Goal: Task Accomplishment & Management: Use online tool/utility

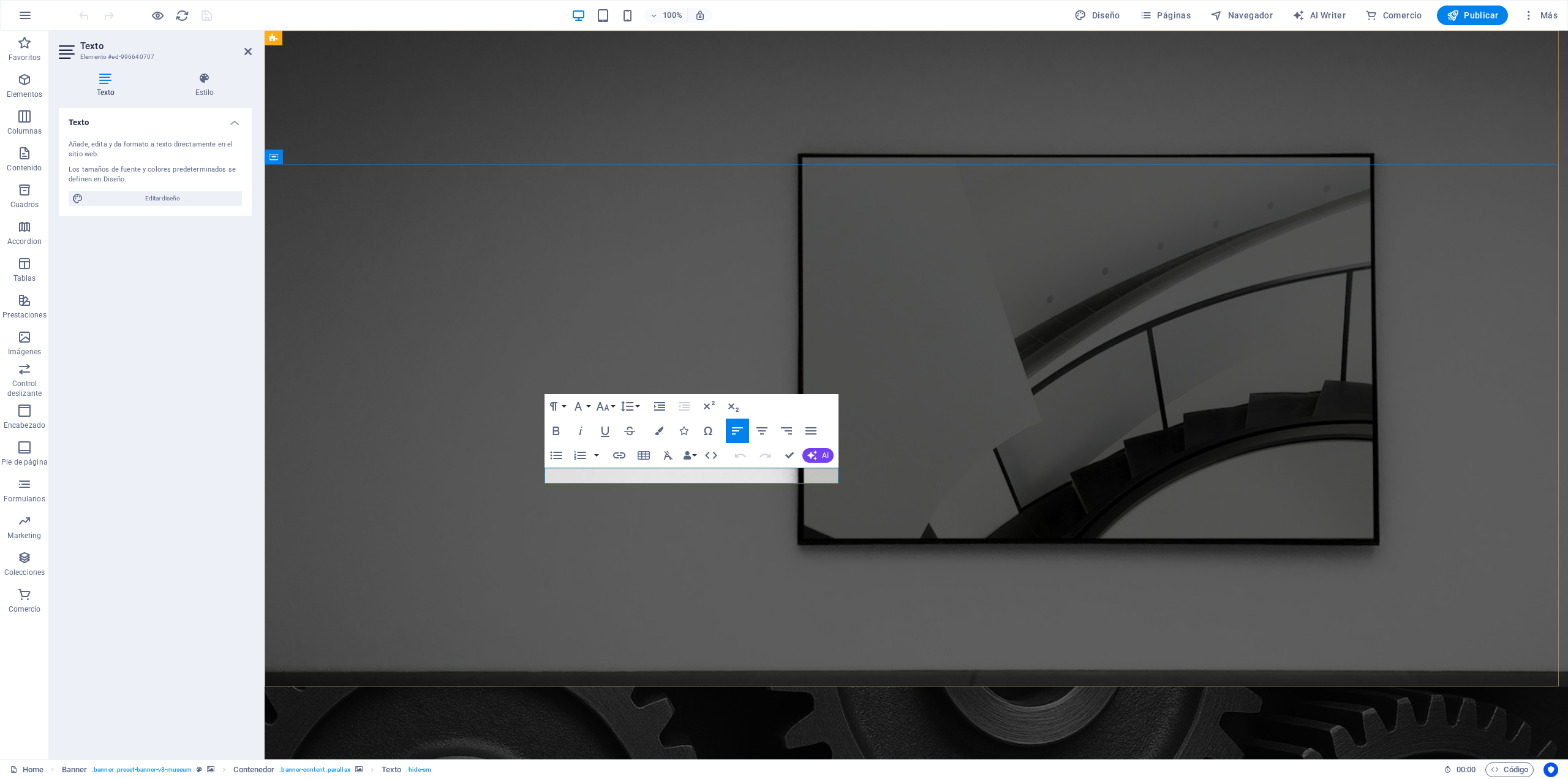
click at [655, 429] on icon "button" at bounding box center [658, 430] width 8 height 8
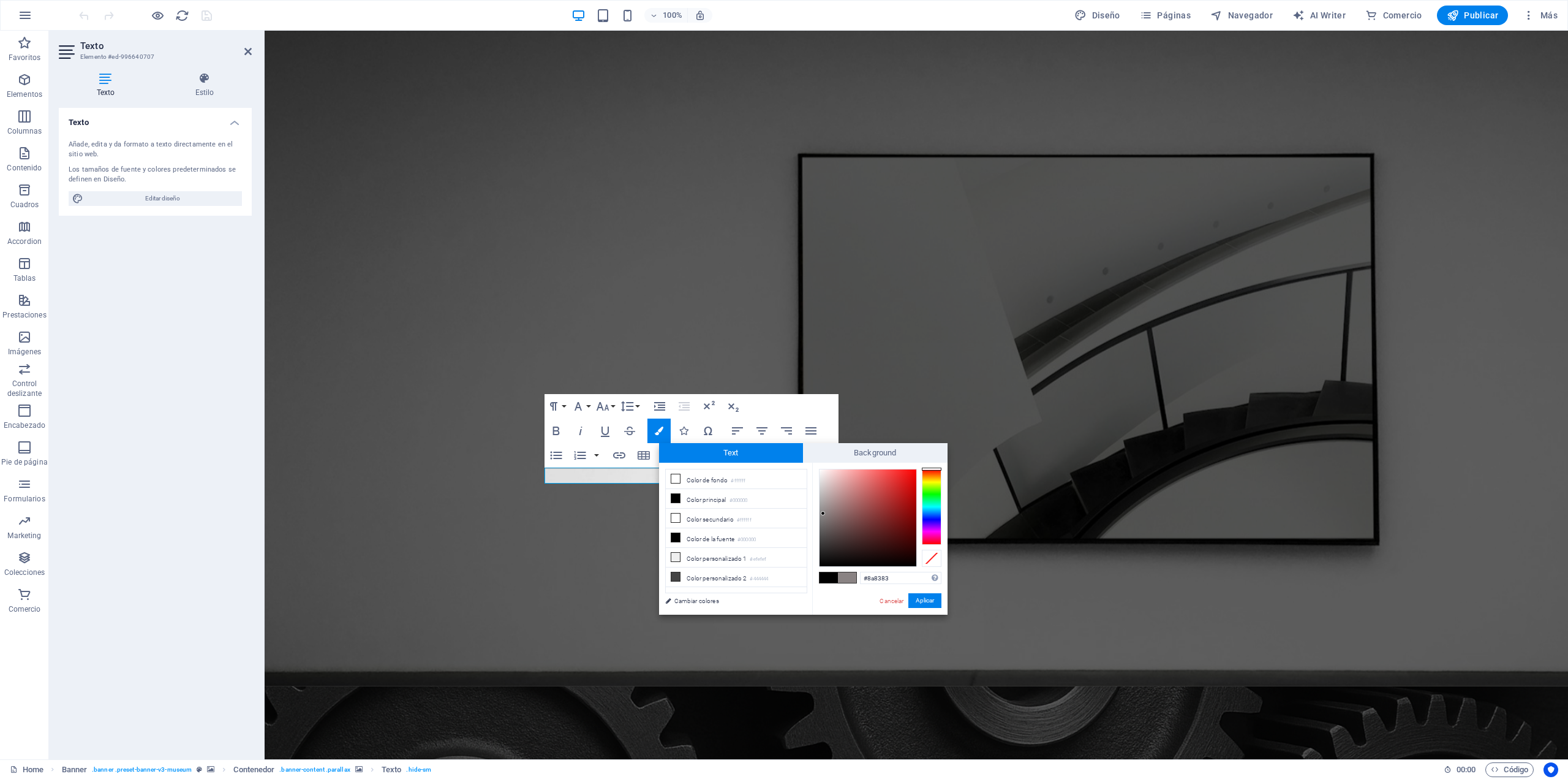
click at [823, 514] on div at bounding box center [867, 517] width 97 height 97
type input "#b2aeae"
drag, startPoint x: 823, startPoint y: 514, endPoint x: 821, endPoint y: 499, distance: 15.1
click at [821, 499] on div at bounding box center [821, 498] width 5 height 5
click at [922, 605] on button "Aplicar" at bounding box center [925, 601] width 33 height 15
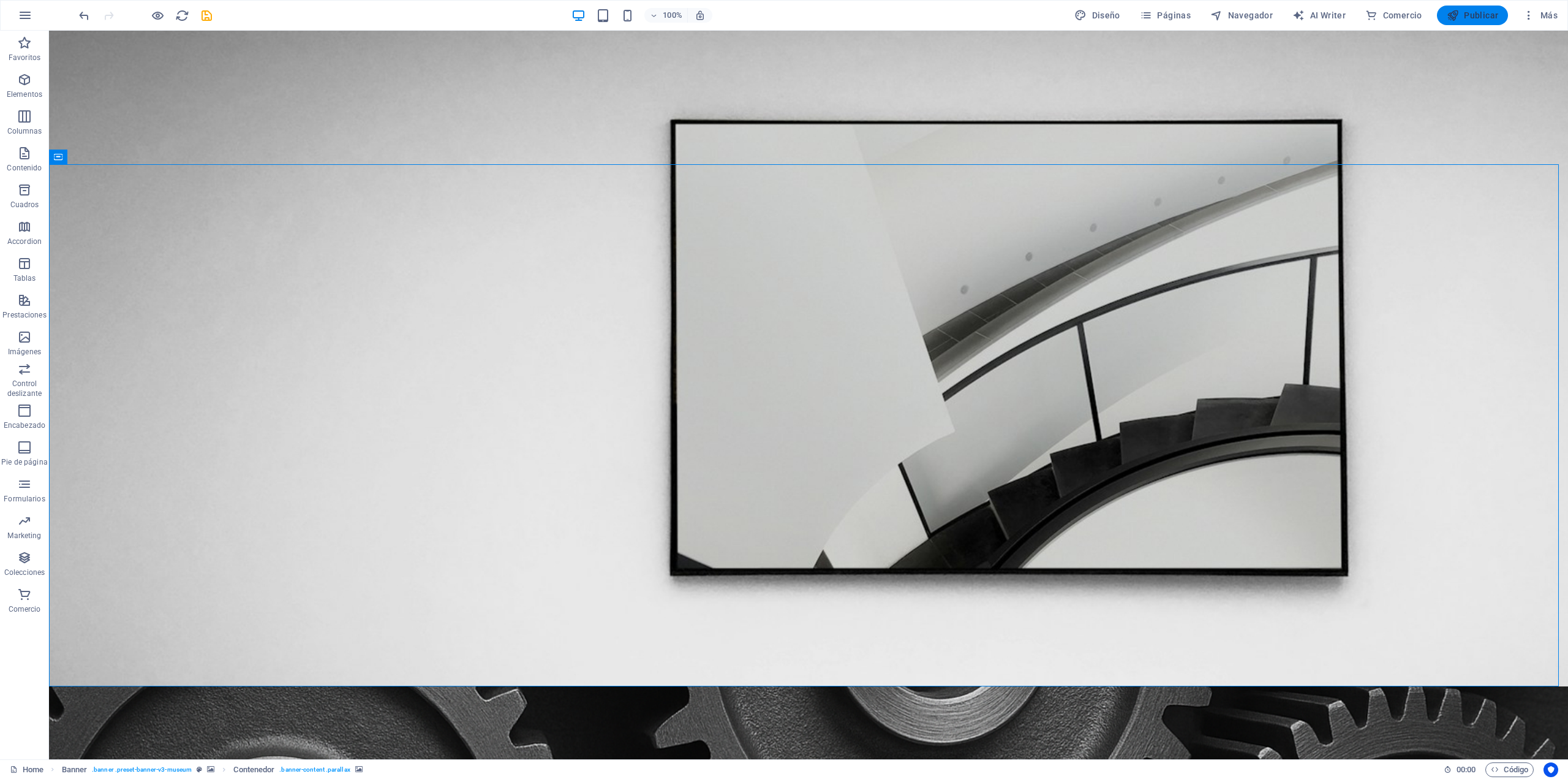
click at [1473, 12] on span "Publicar" at bounding box center [1473, 15] width 52 height 12
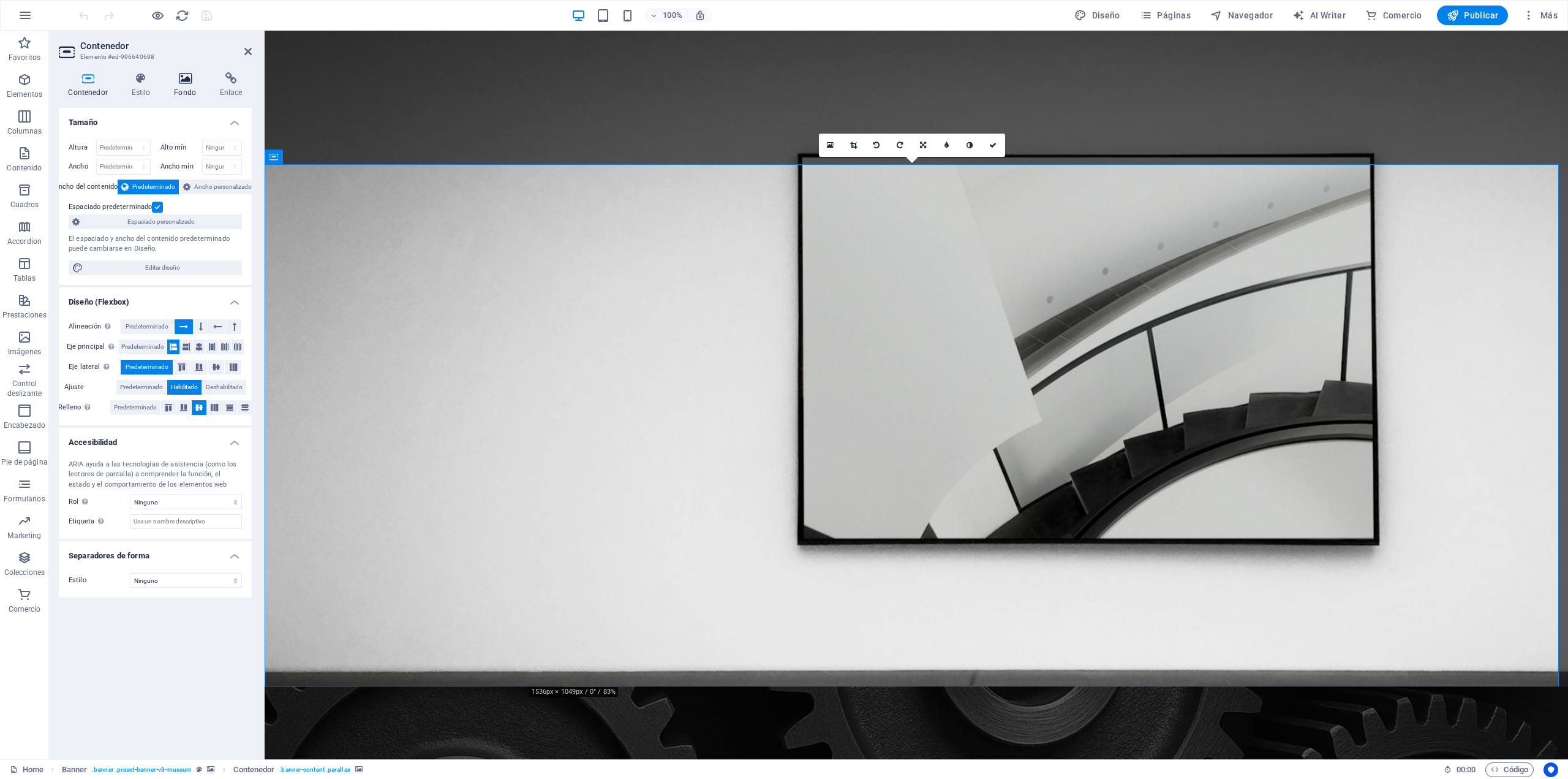
click at [186, 86] on h4 "Fondo" at bounding box center [187, 85] width 46 height 26
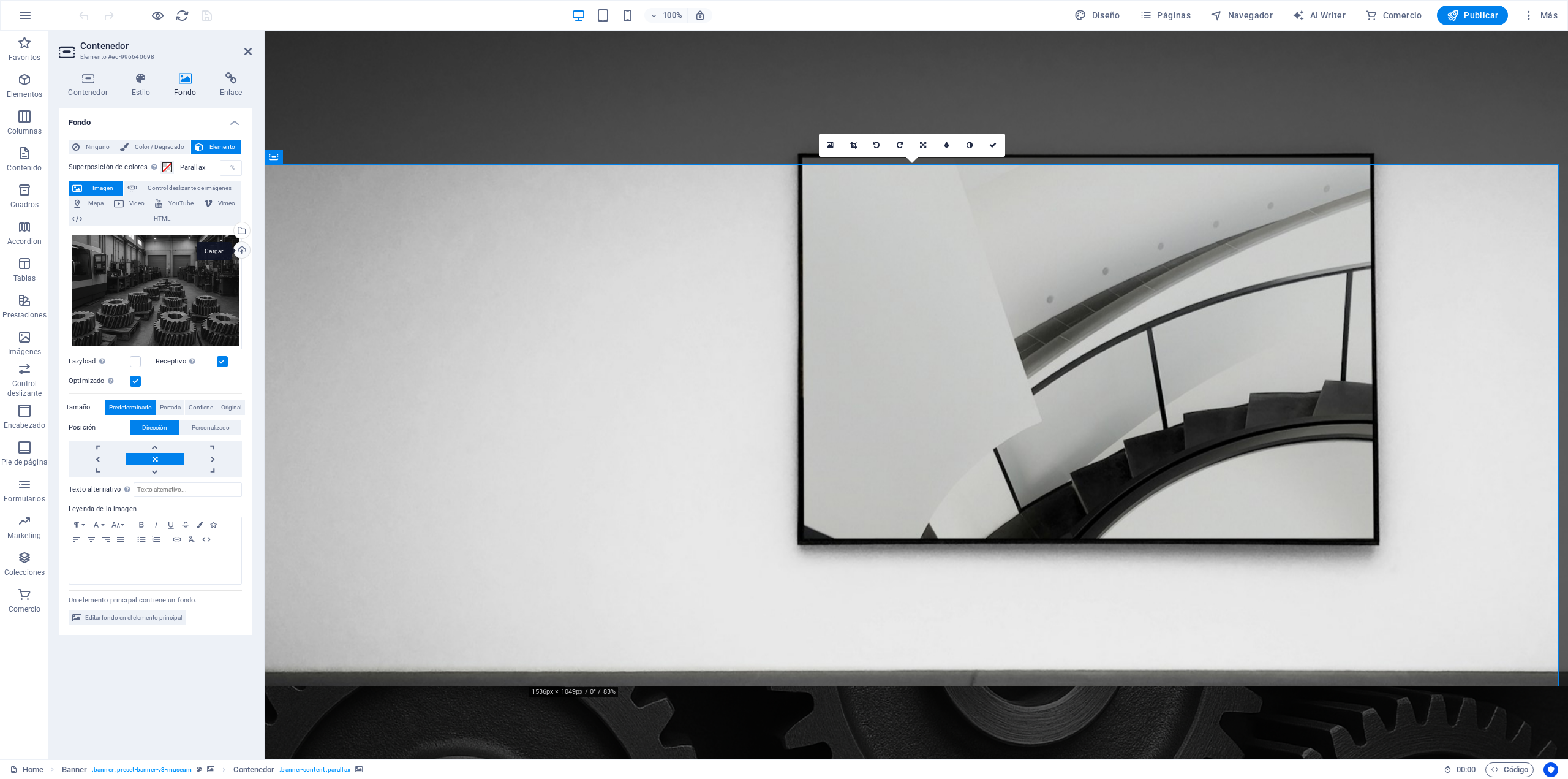
click at [241, 250] on div "Cargar" at bounding box center [241, 251] width 18 height 18
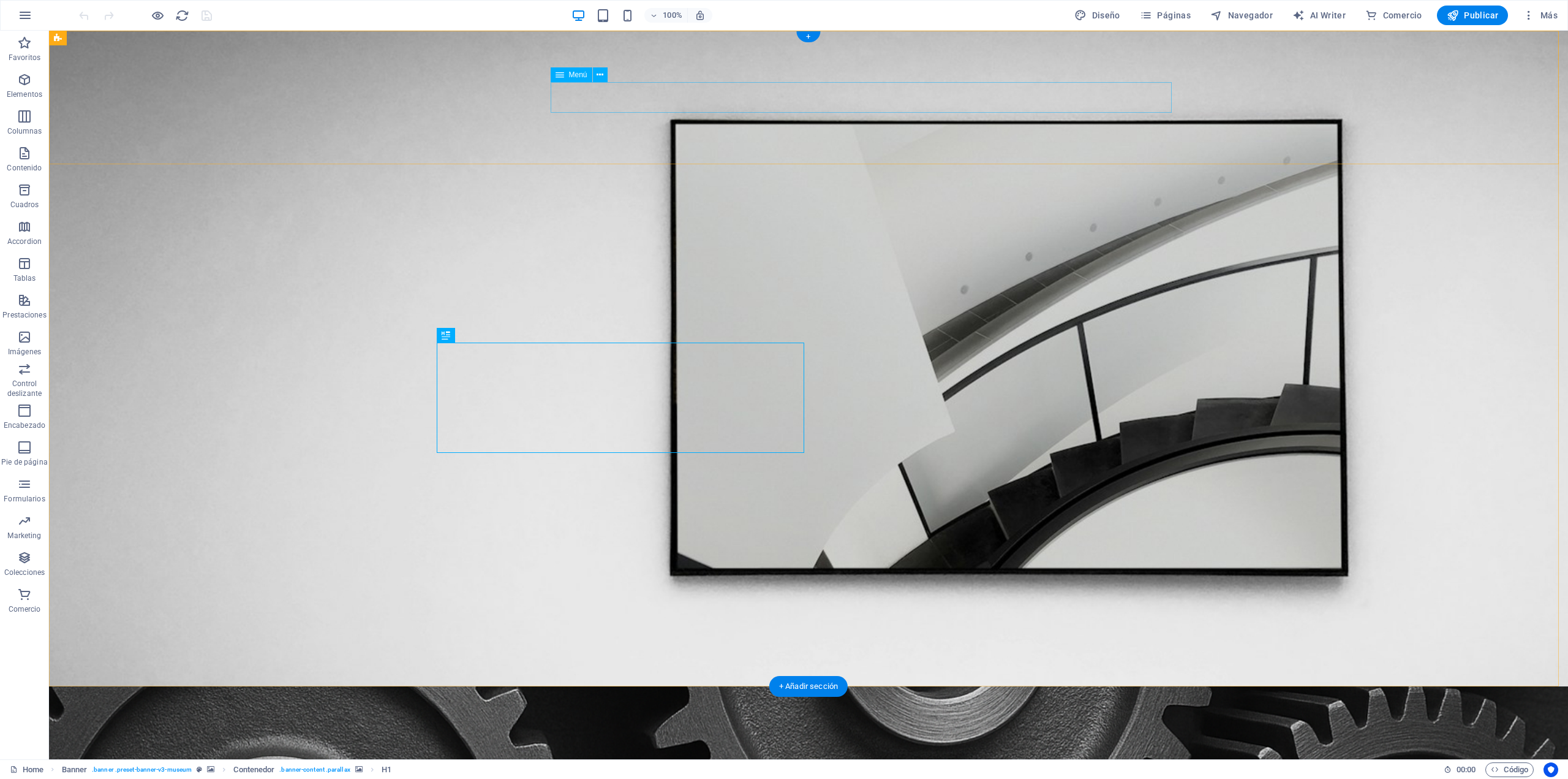
click at [1178, 16] on span "Páginas" at bounding box center [1166, 15] width 51 height 12
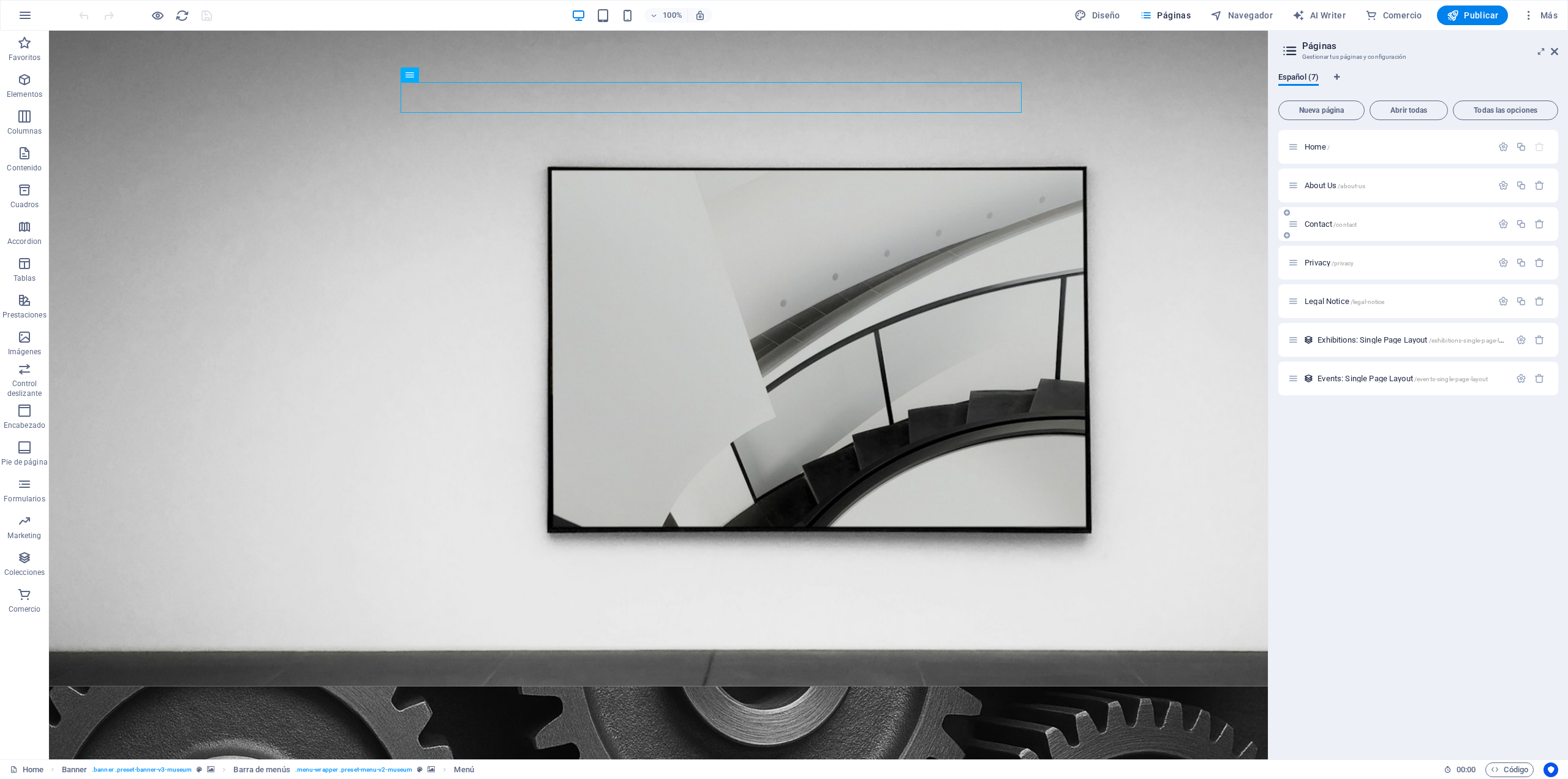
click at [1316, 230] on div "Contact /contact" at bounding box center [1390, 223] width 204 height 14
click at [1295, 223] on icon at bounding box center [1294, 224] width 11 height 11
click at [1327, 227] on span "Contact /contact" at bounding box center [1330, 224] width 52 height 9
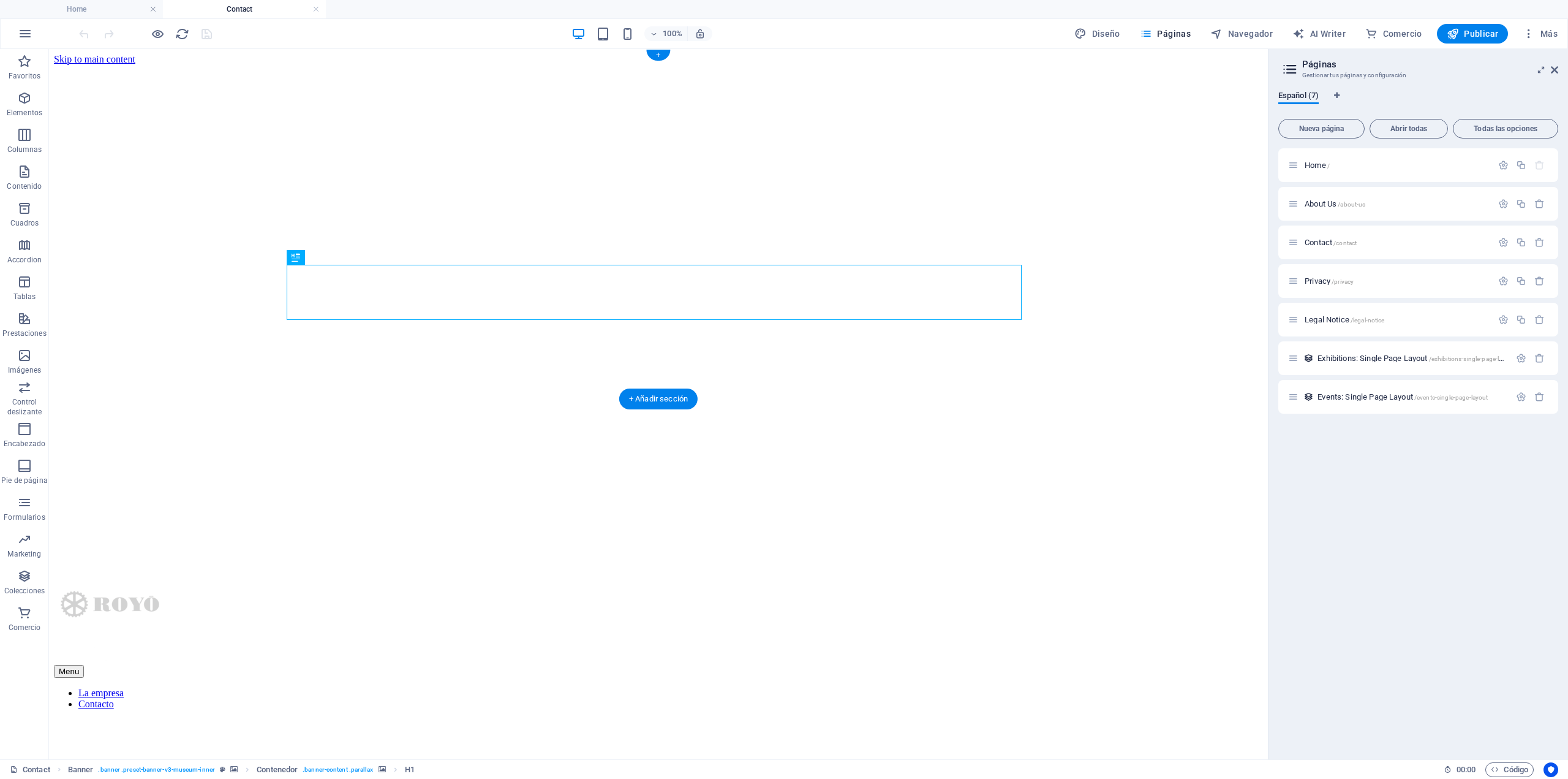
click at [1155, 666] on figure at bounding box center [658, 666] width 1209 height 0
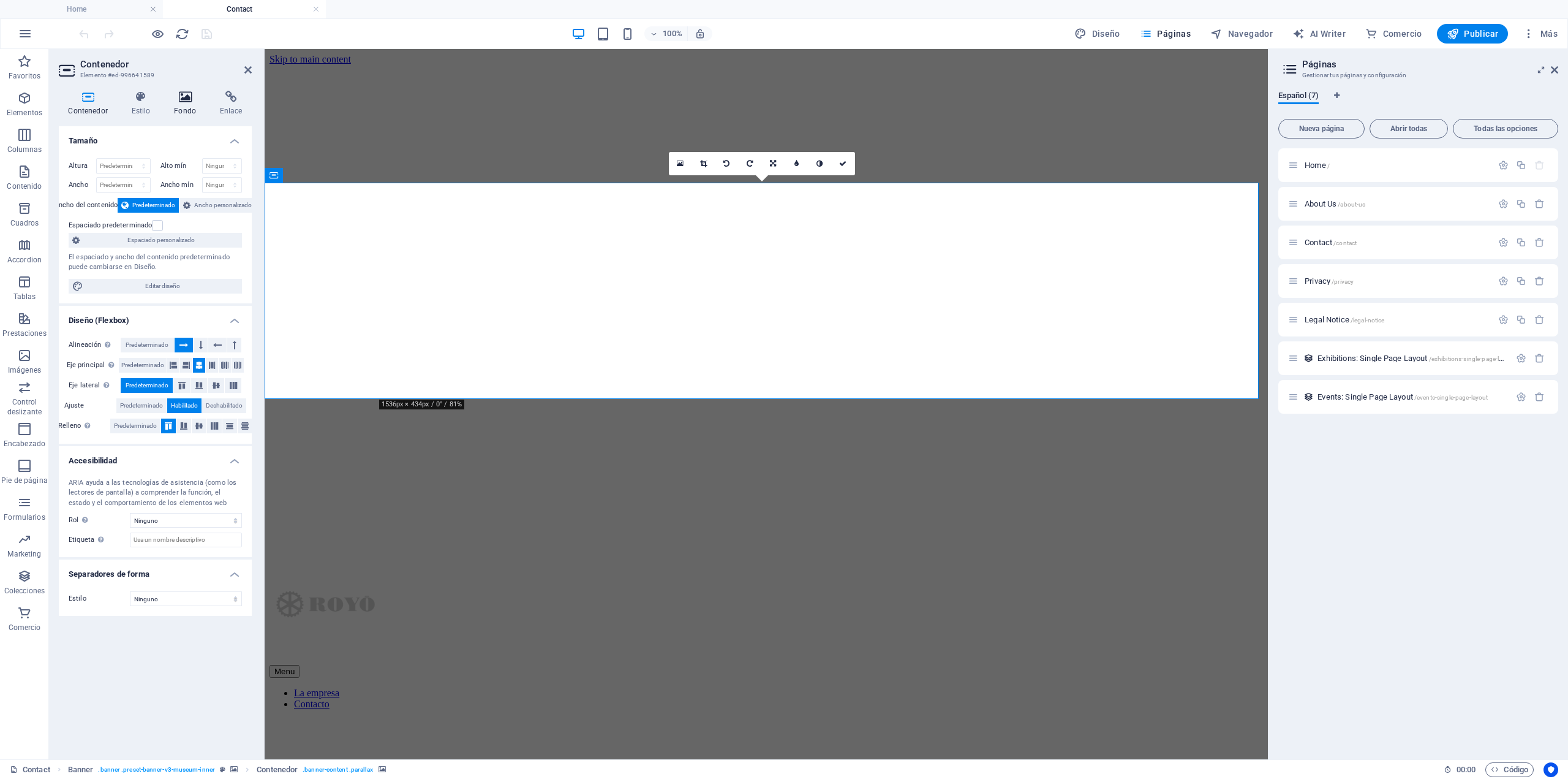
click at [192, 109] on h4 "Fondo" at bounding box center [187, 104] width 46 height 26
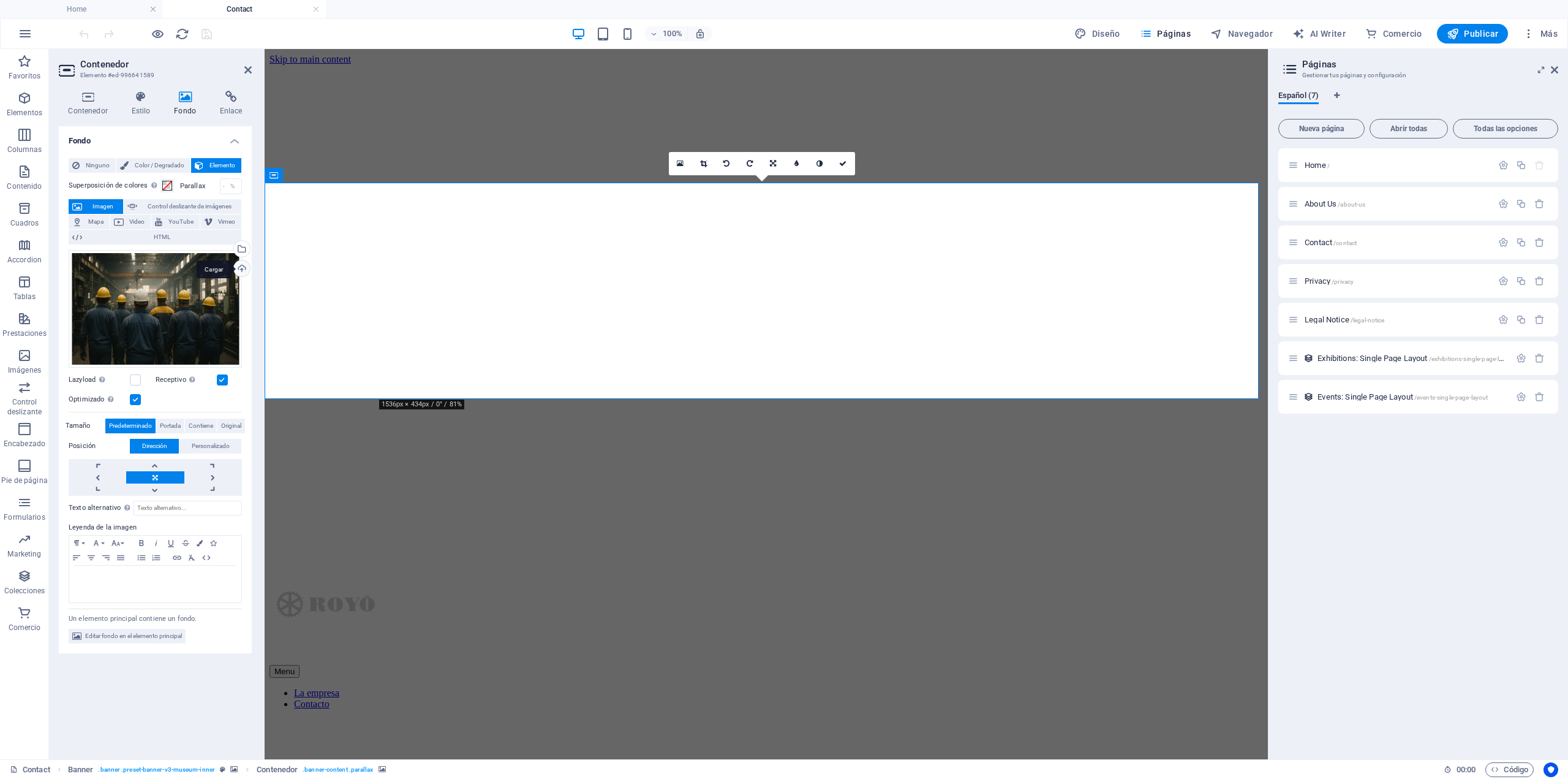
click at [243, 265] on div "Cargar" at bounding box center [241, 269] width 18 height 18
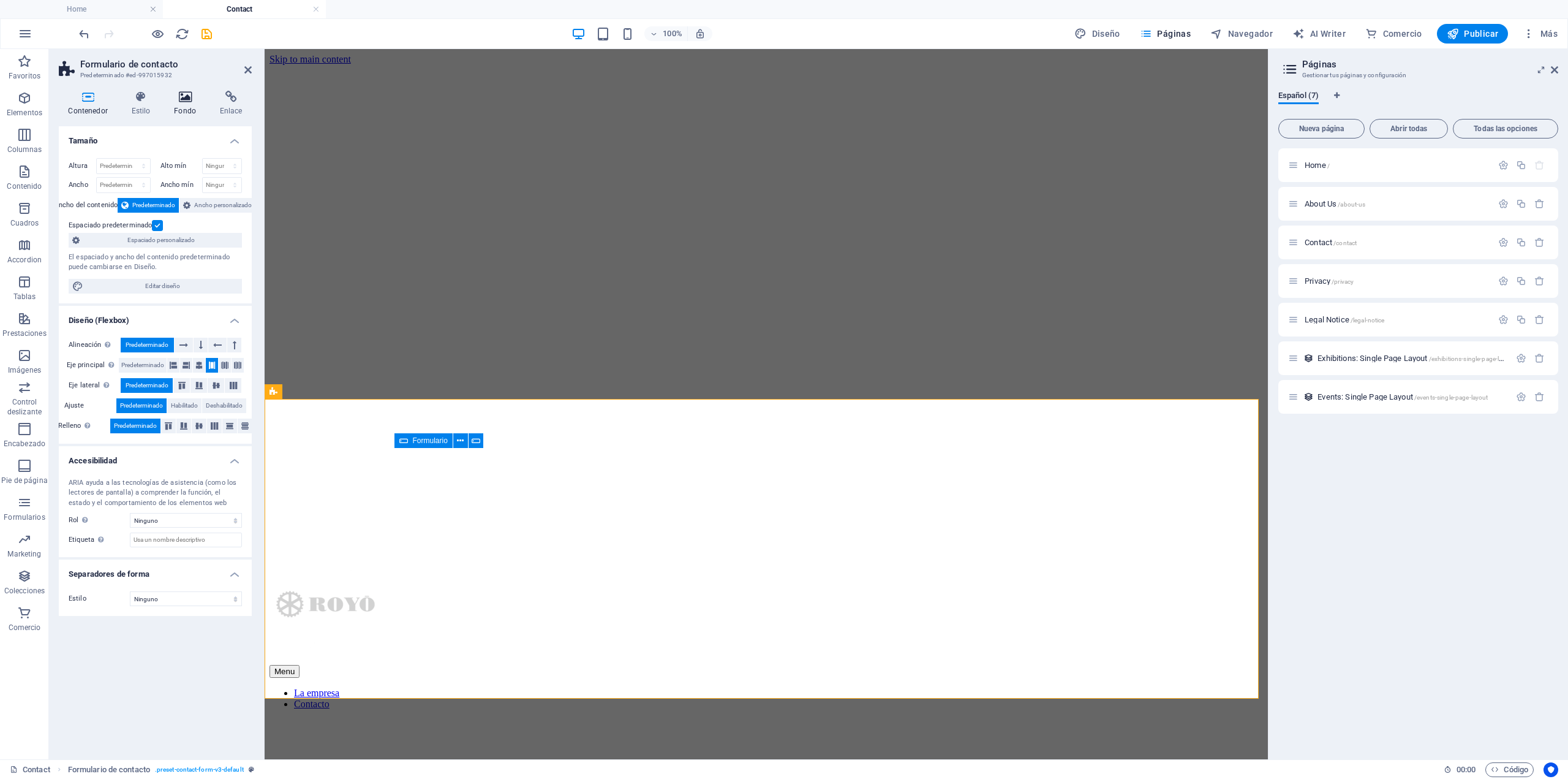
click at [187, 104] on h4 "Fondo" at bounding box center [187, 104] width 46 height 26
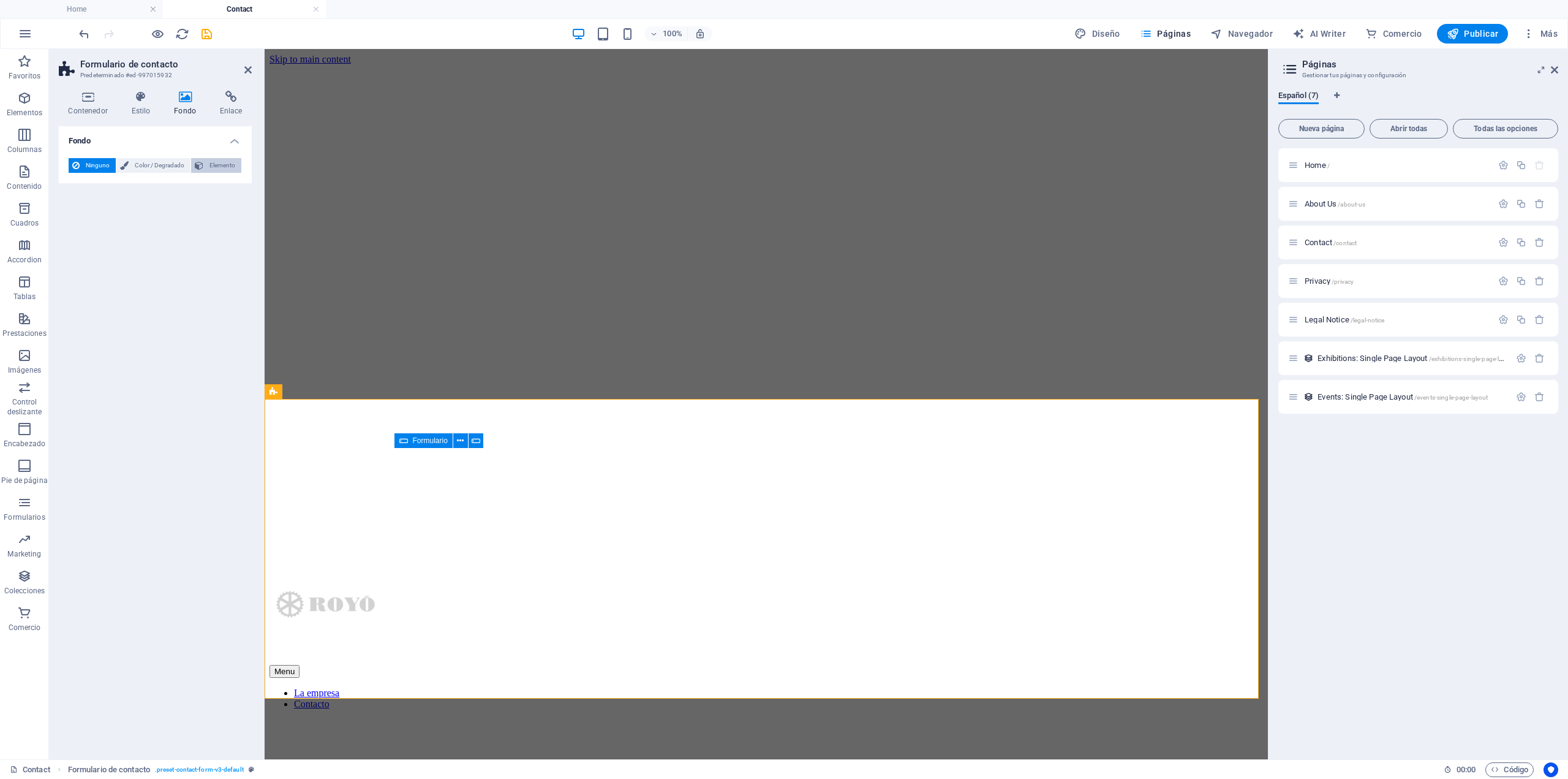
click at [219, 159] on span "Elemento" at bounding box center [222, 165] width 31 height 15
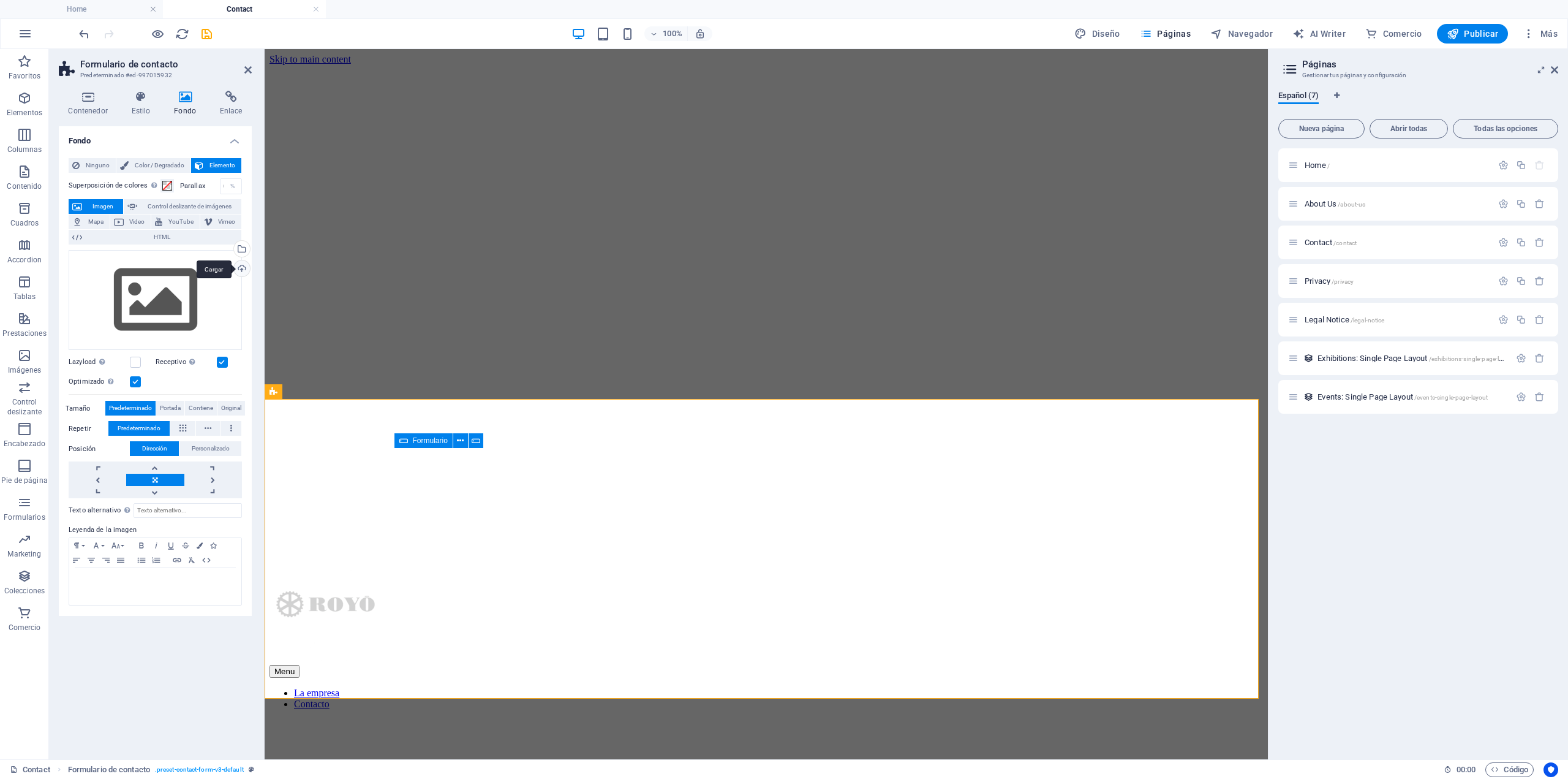
click at [241, 266] on div "Cargar" at bounding box center [241, 269] width 18 height 18
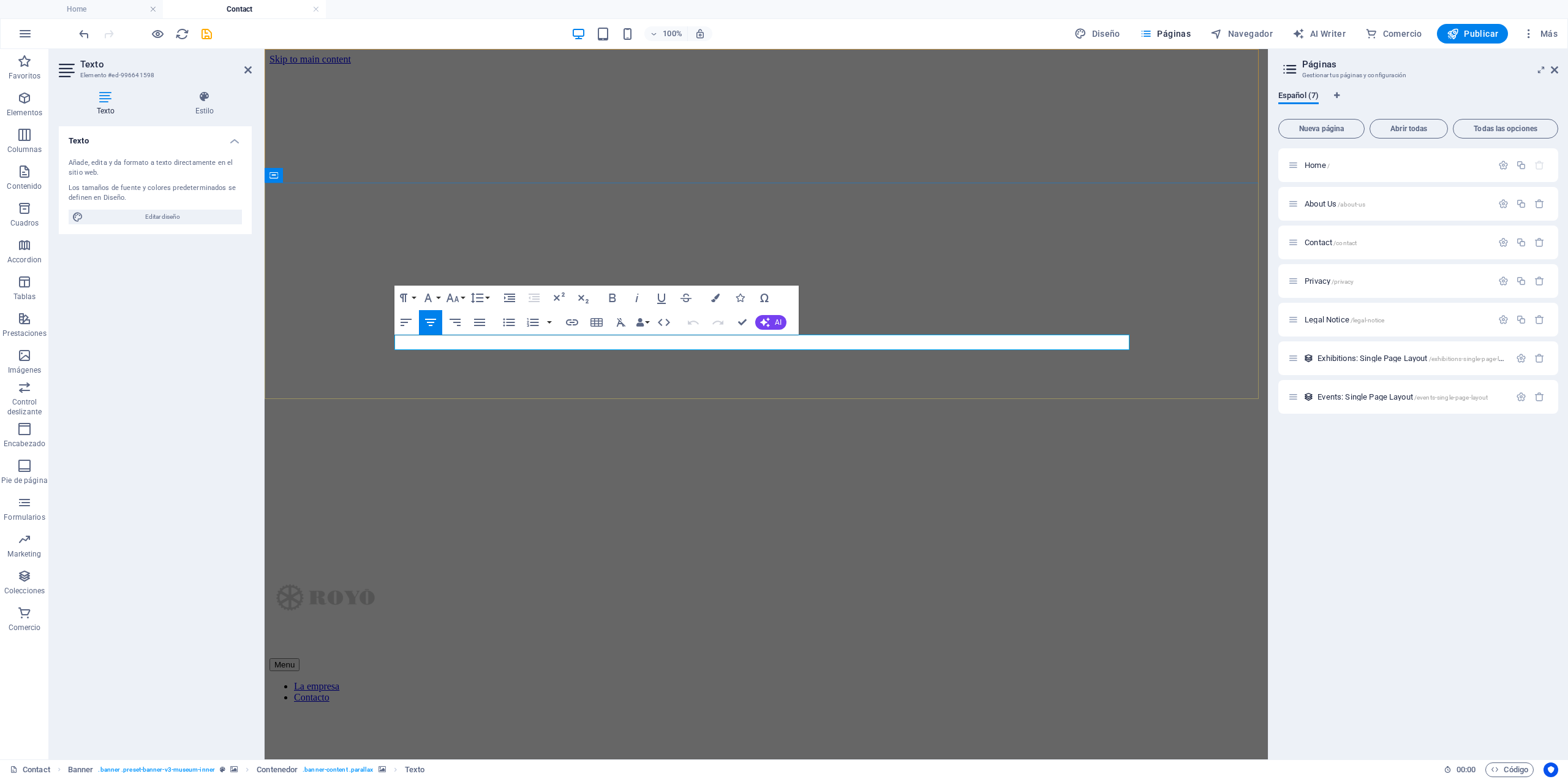
drag, startPoint x: 971, startPoint y: 342, endPoint x: 508, endPoint y: 343, distance: 463.0
click at [713, 301] on icon "button" at bounding box center [715, 297] width 8 height 8
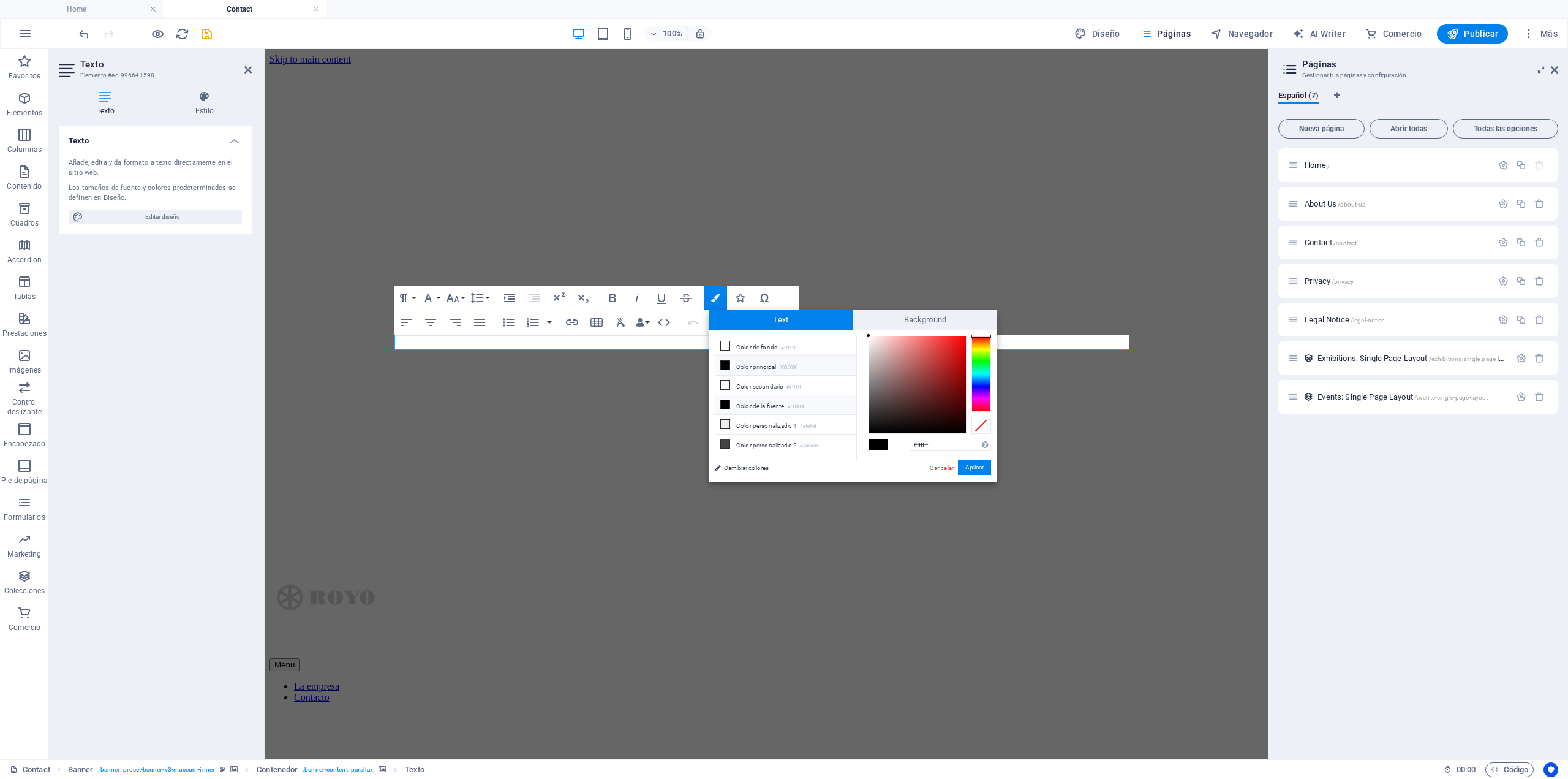
click at [755, 402] on li "Color de la fuente #000000" at bounding box center [786, 405] width 141 height 20
click at [746, 347] on li "Color de fondo #ffffff" at bounding box center [786, 346] width 141 height 20
type input "#ffffff"
click at [916, 321] on span "Background" at bounding box center [925, 320] width 144 height 20
click at [739, 365] on li "Color principal #000000" at bounding box center [786, 365] width 141 height 20
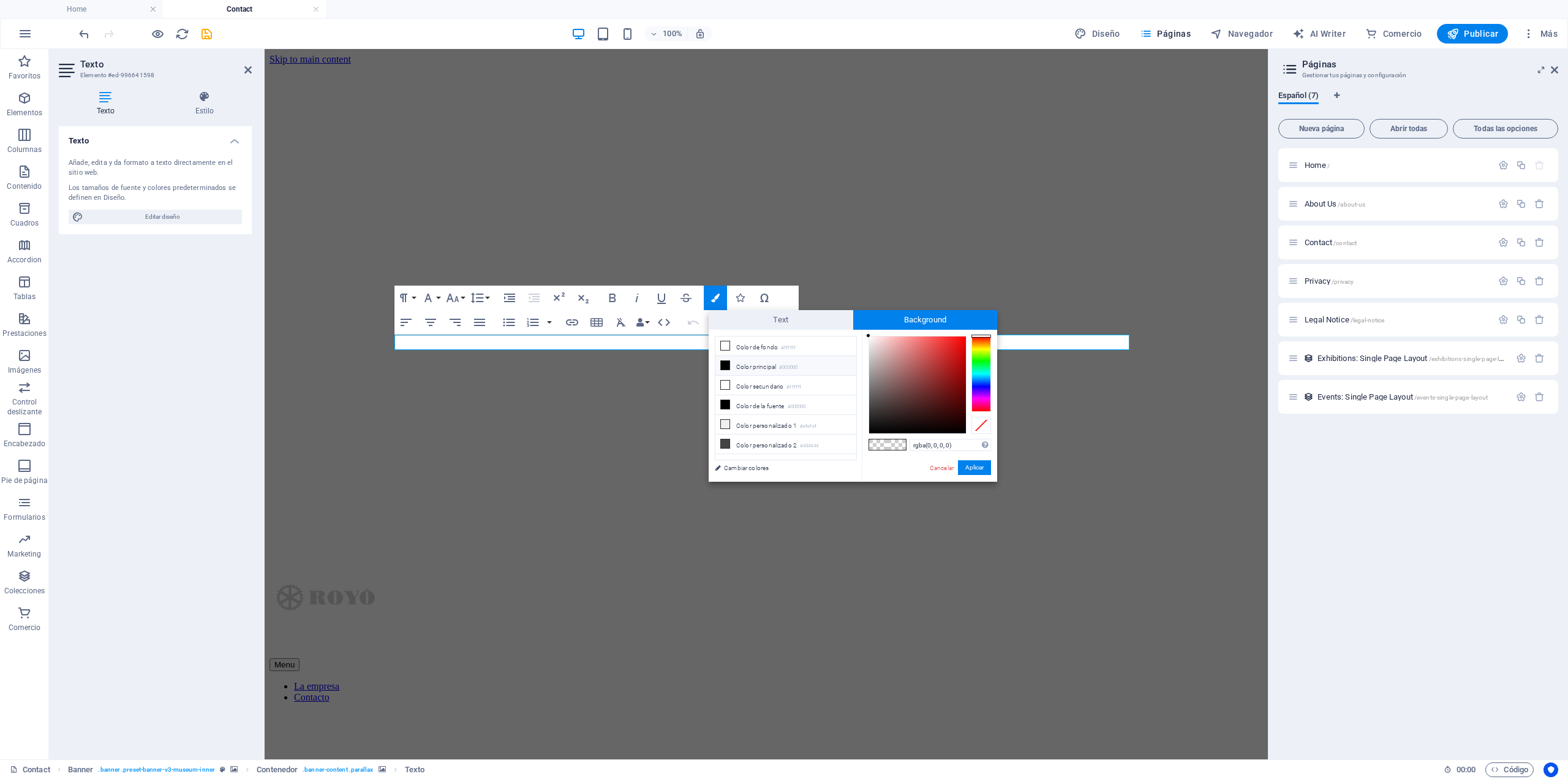
click at [723, 365] on icon at bounding box center [725, 365] width 8 height 8
click at [725, 404] on icon at bounding box center [725, 404] width 8 height 8
type input "#131212"
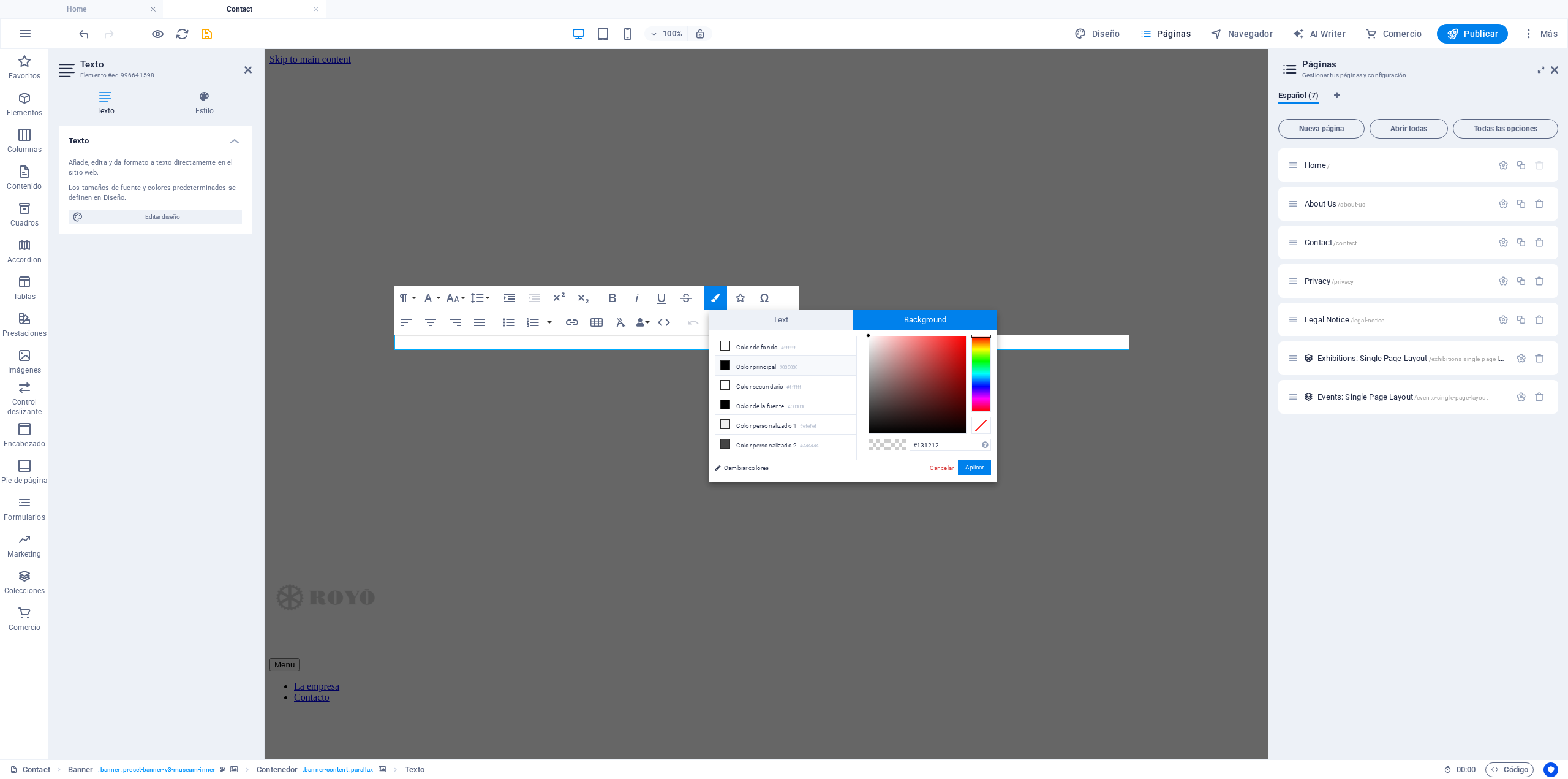
click at [875, 426] on div at bounding box center [917, 384] width 97 height 97
click at [973, 462] on button "Aplicar" at bounding box center [975, 468] width 33 height 15
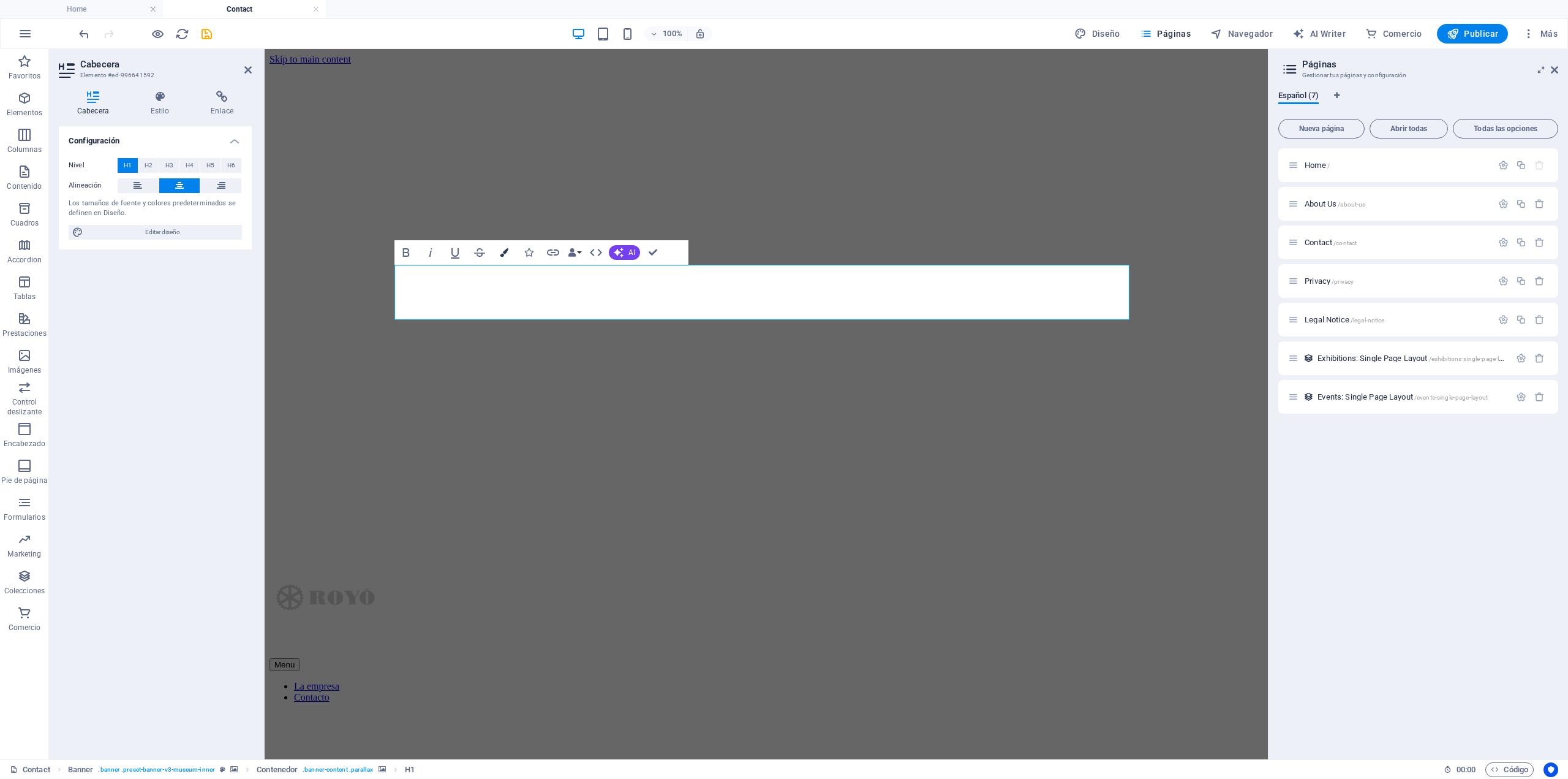
click at [505, 253] on icon "button" at bounding box center [504, 252] width 8 height 8
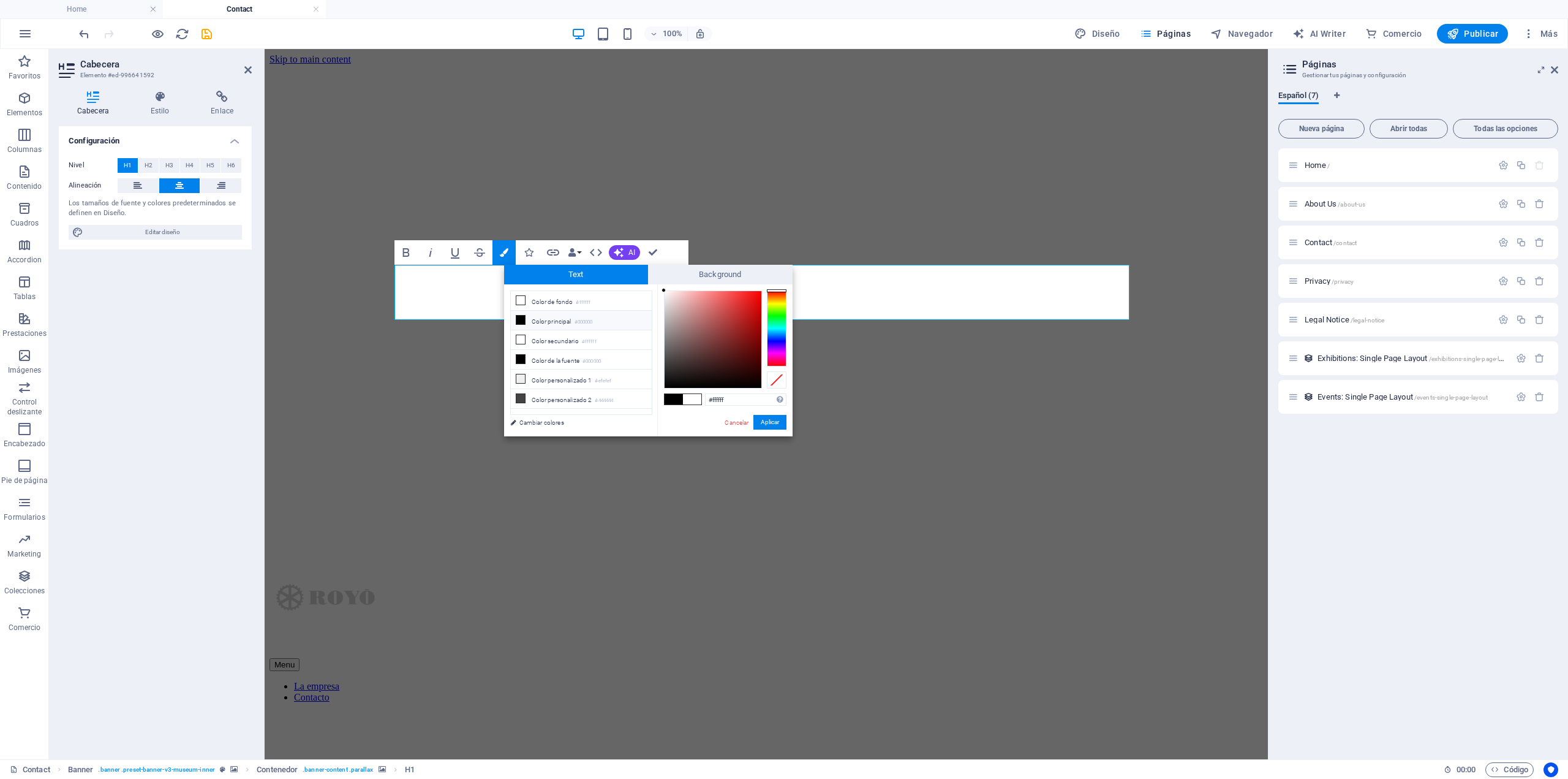
click at [519, 318] on icon at bounding box center [520, 320] width 8 height 8
type input "#000000"
click at [770, 423] on button "Aplicar" at bounding box center [770, 423] width 33 height 15
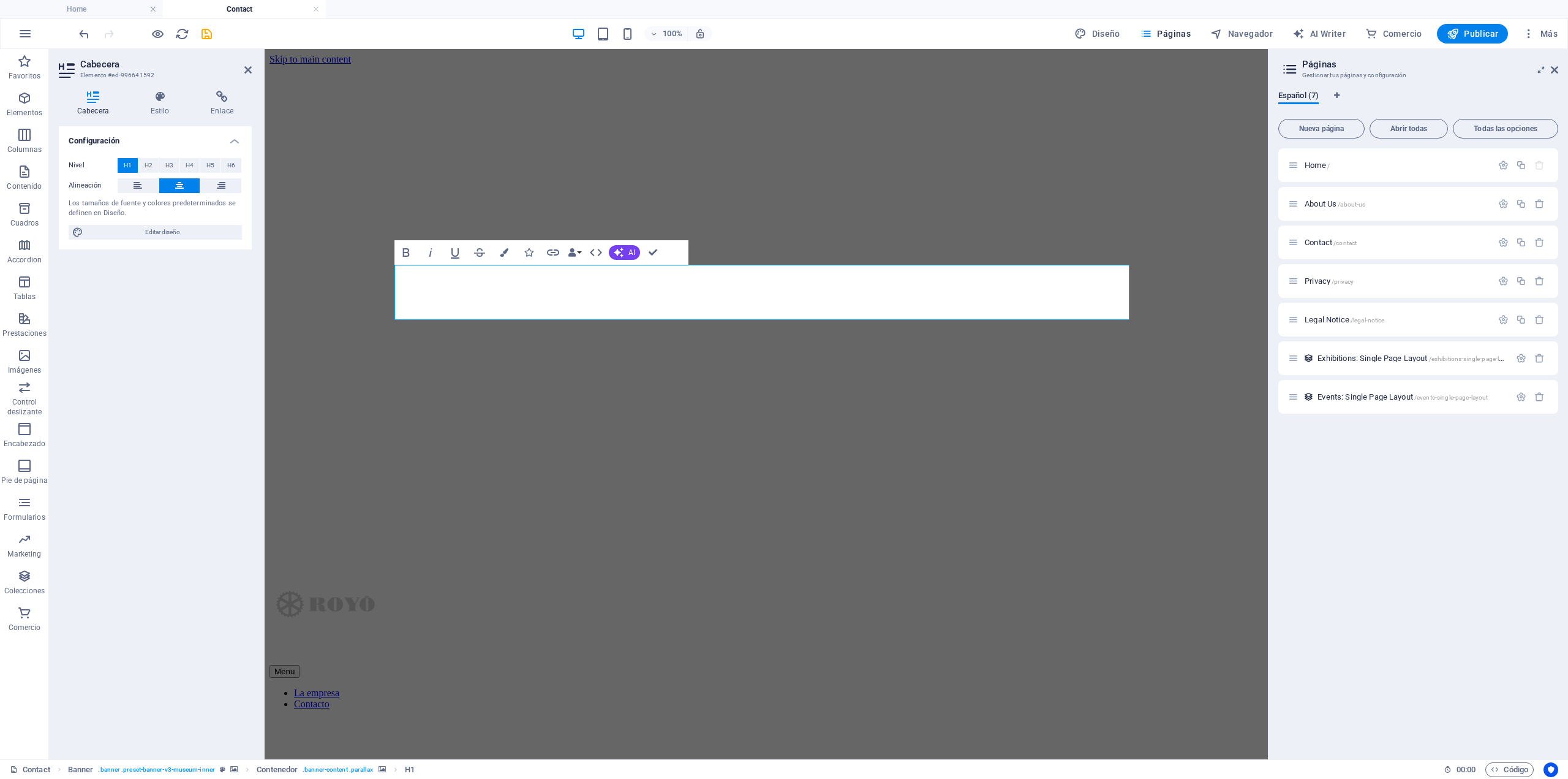
click at [1008, 666] on figure at bounding box center [767, 666] width 994 height 0
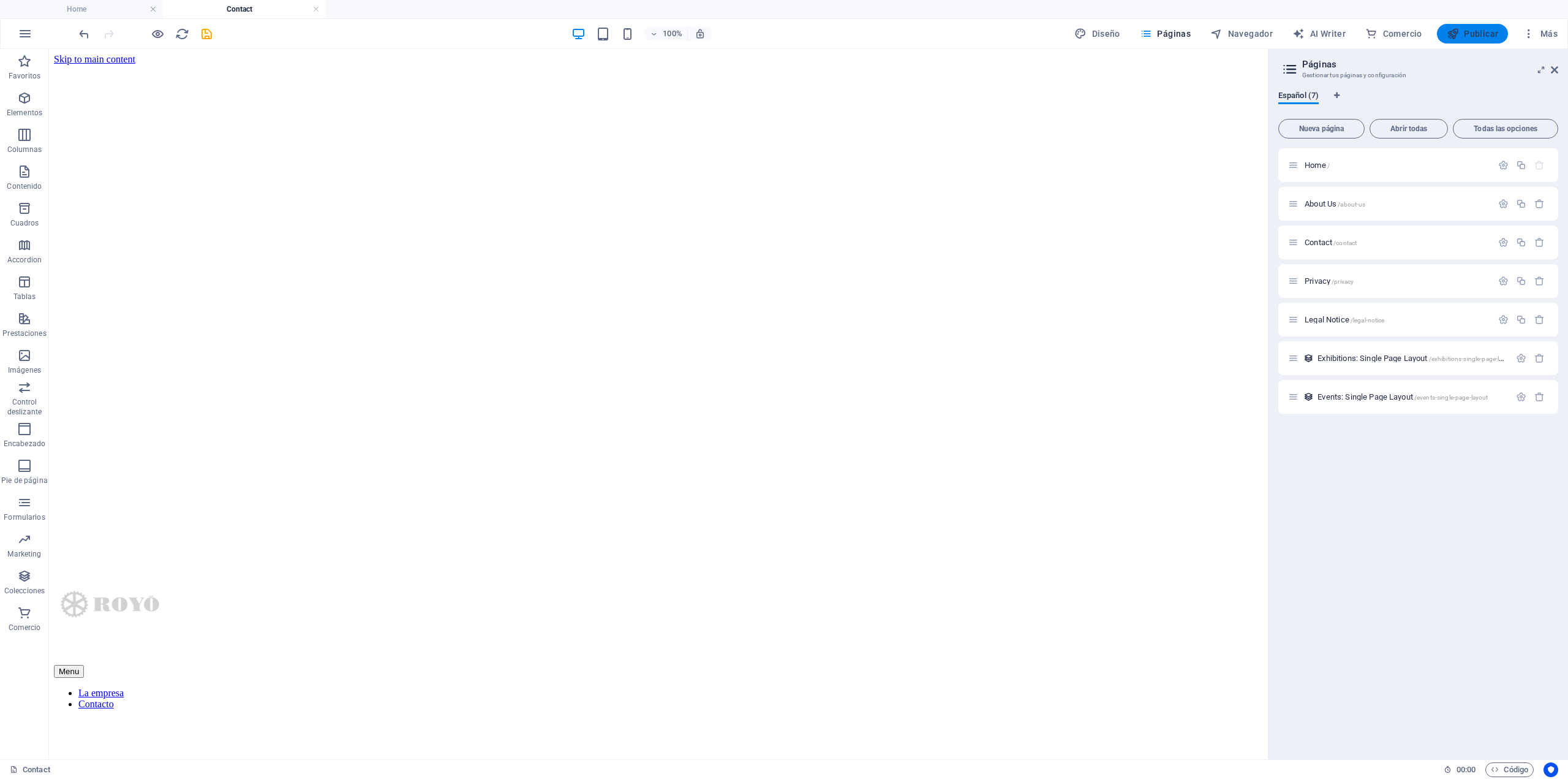
click at [1482, 30] on span "Publicar" at bounding box center [1473, 34] width 52 height 12
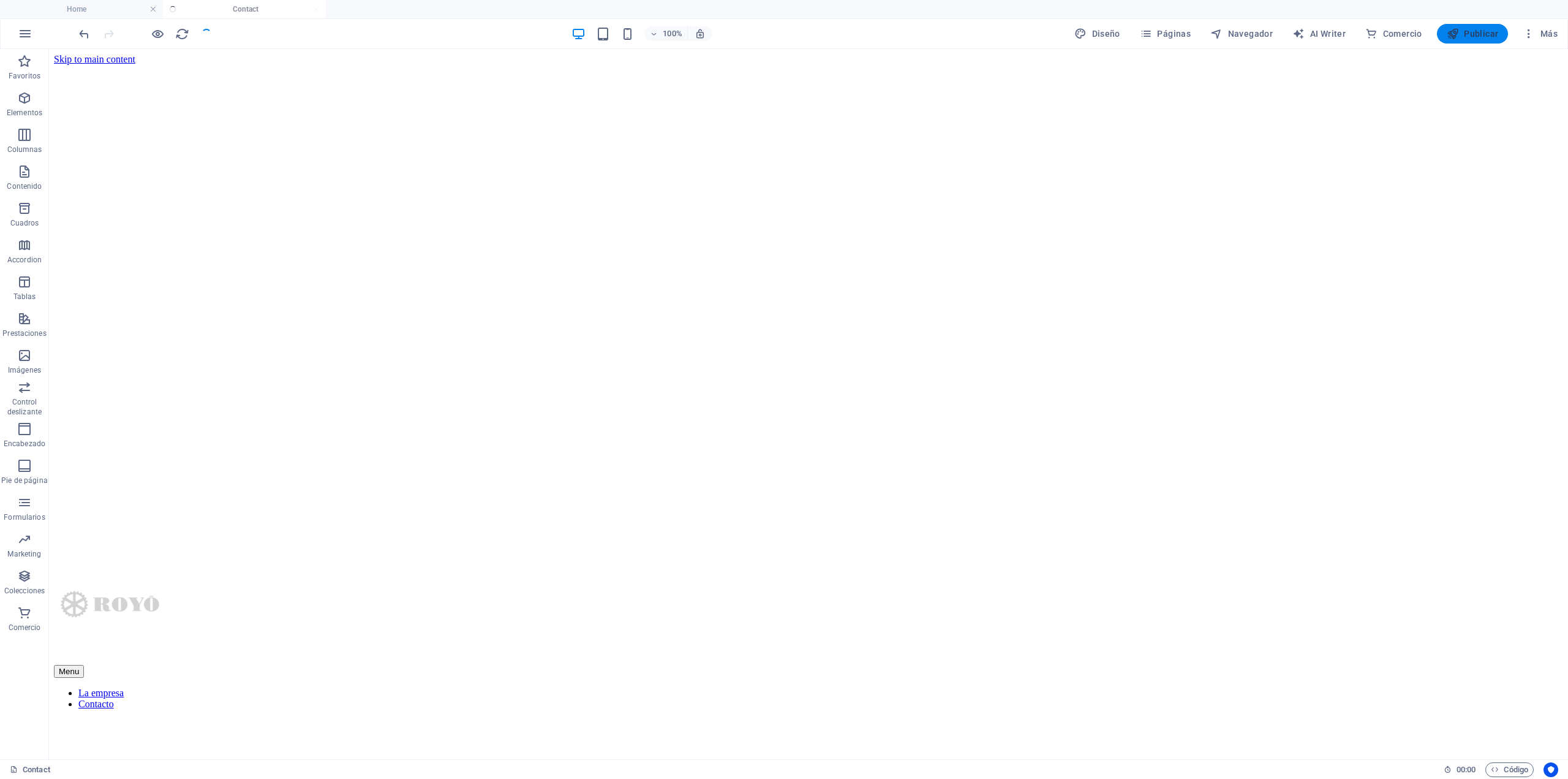
checkbox input "false"
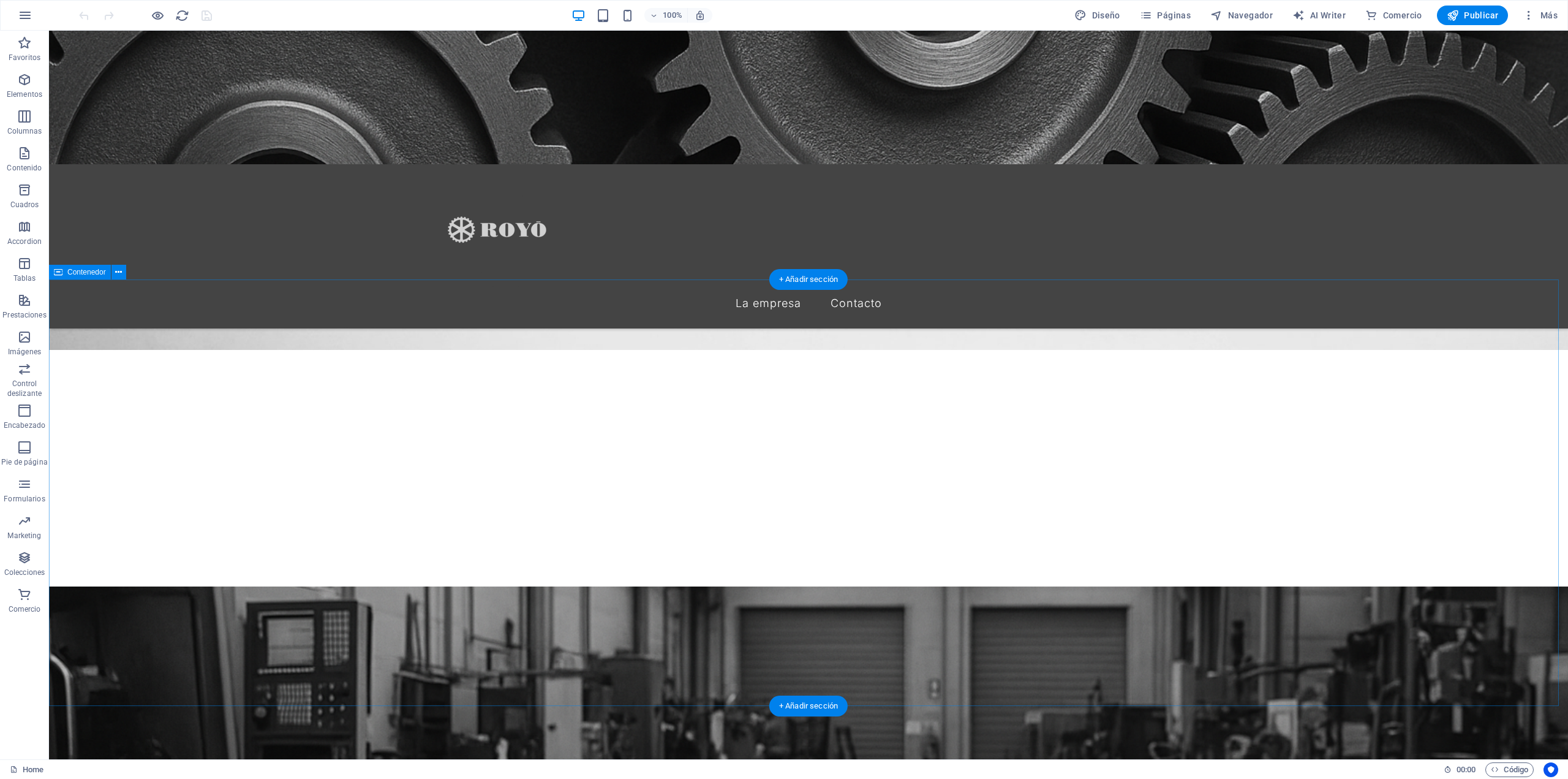
scroll to position [250, 0]
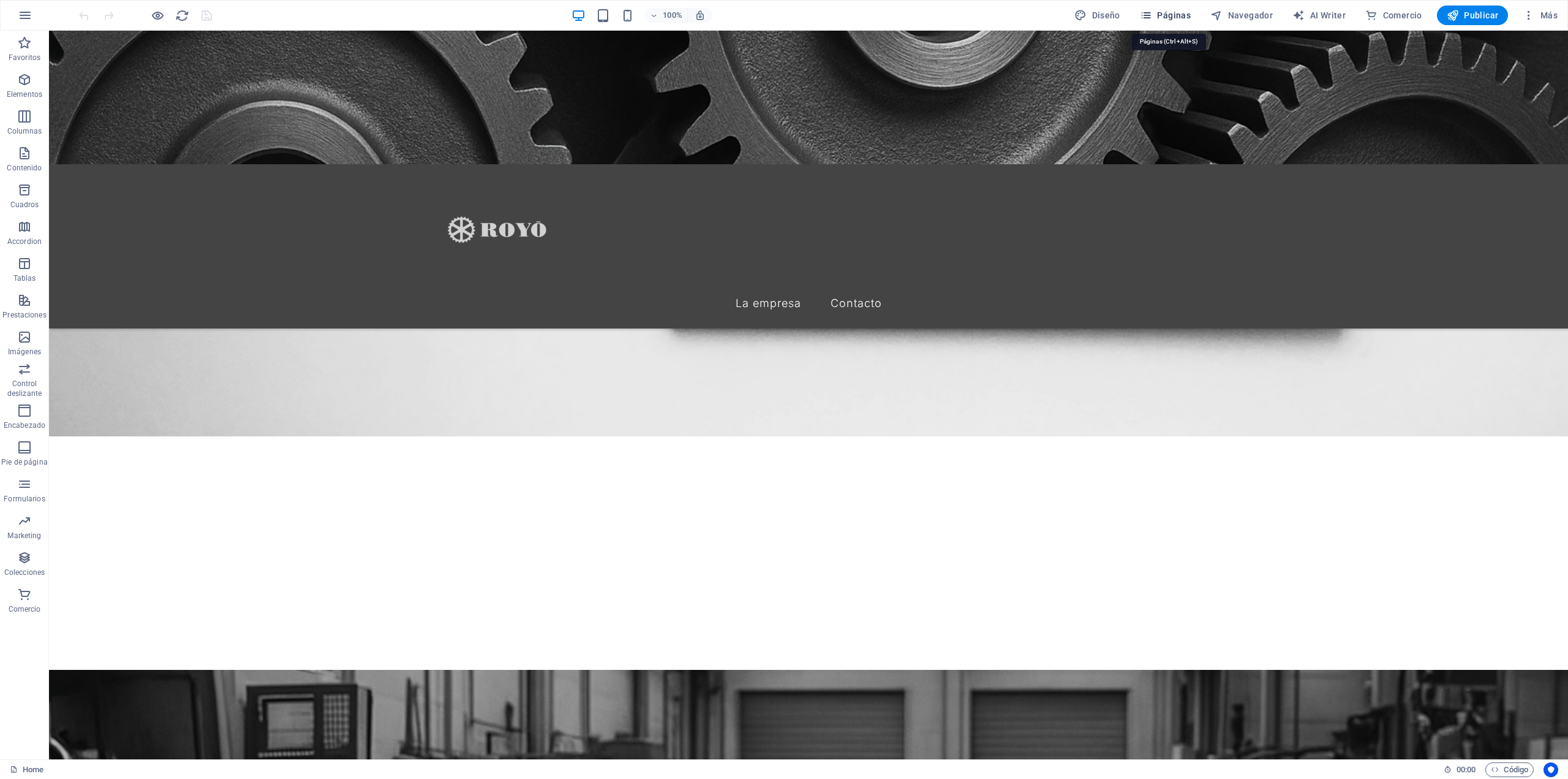
click at [1148, 14] on icon "button" at bounding box center [1146, 15] width 12 height 12
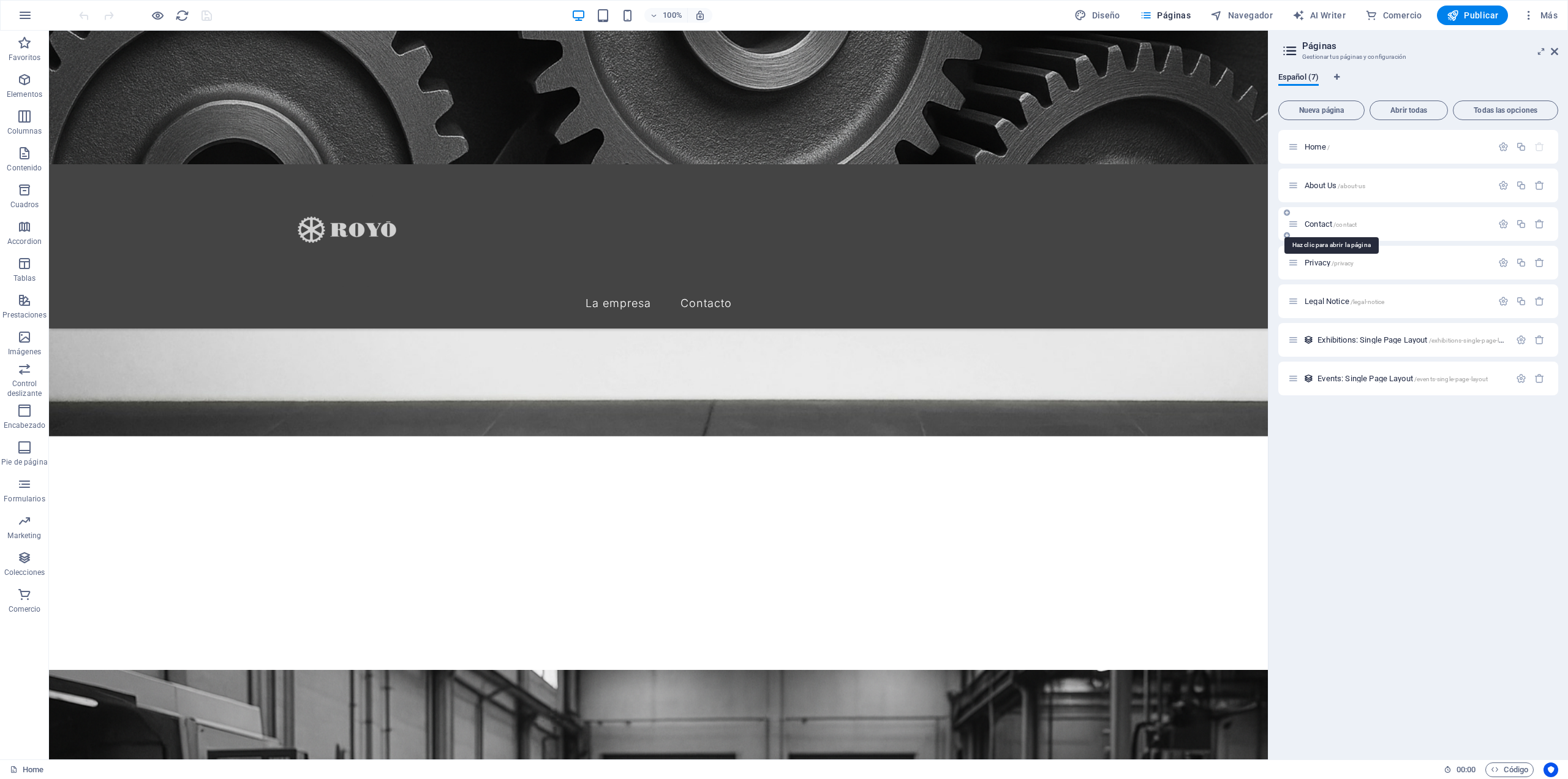
click at [1344, 223] on span "/contact" at bounding box center [1345, 224] width 23 height 7
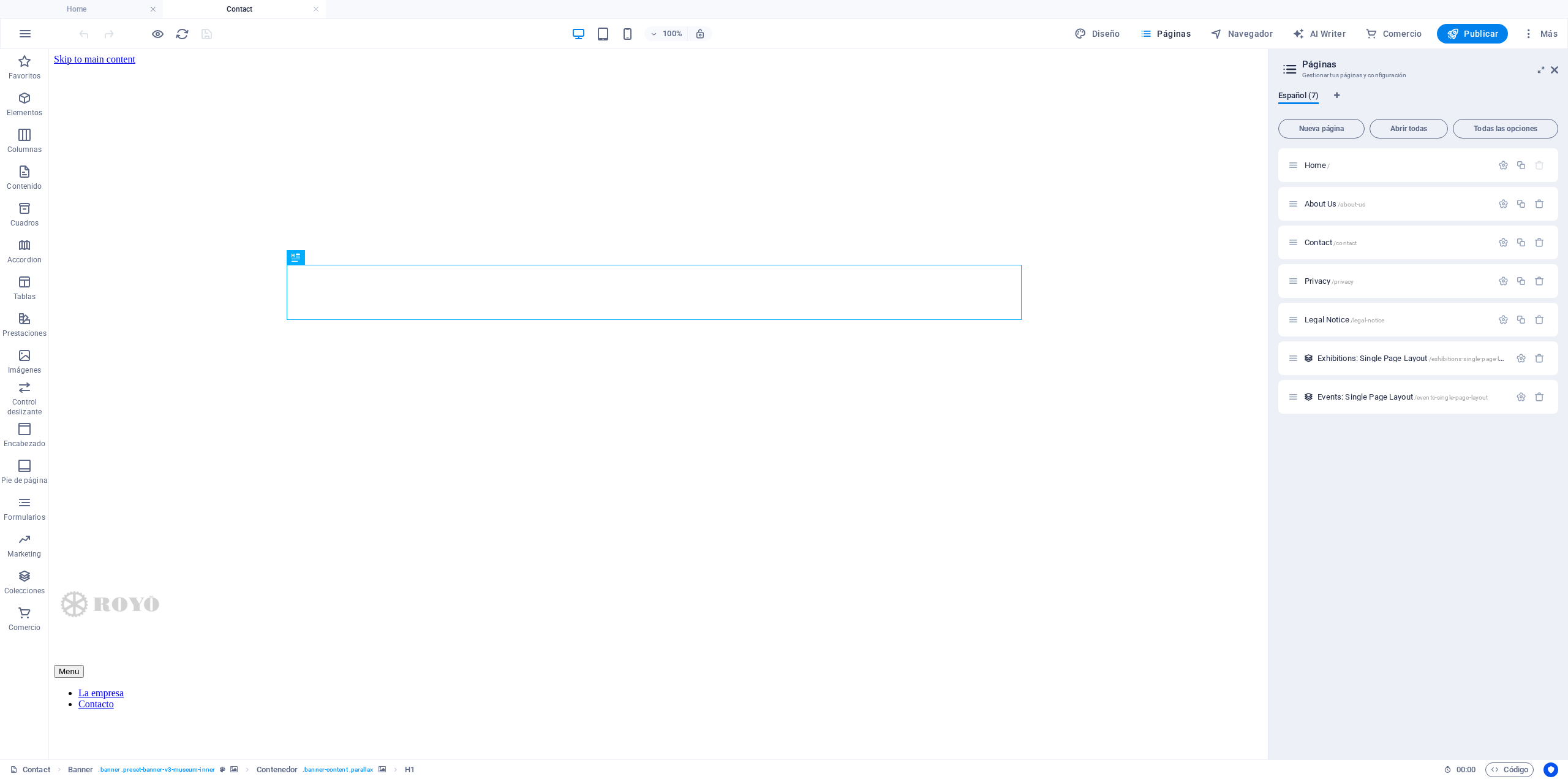
scroll to position [0, 0]
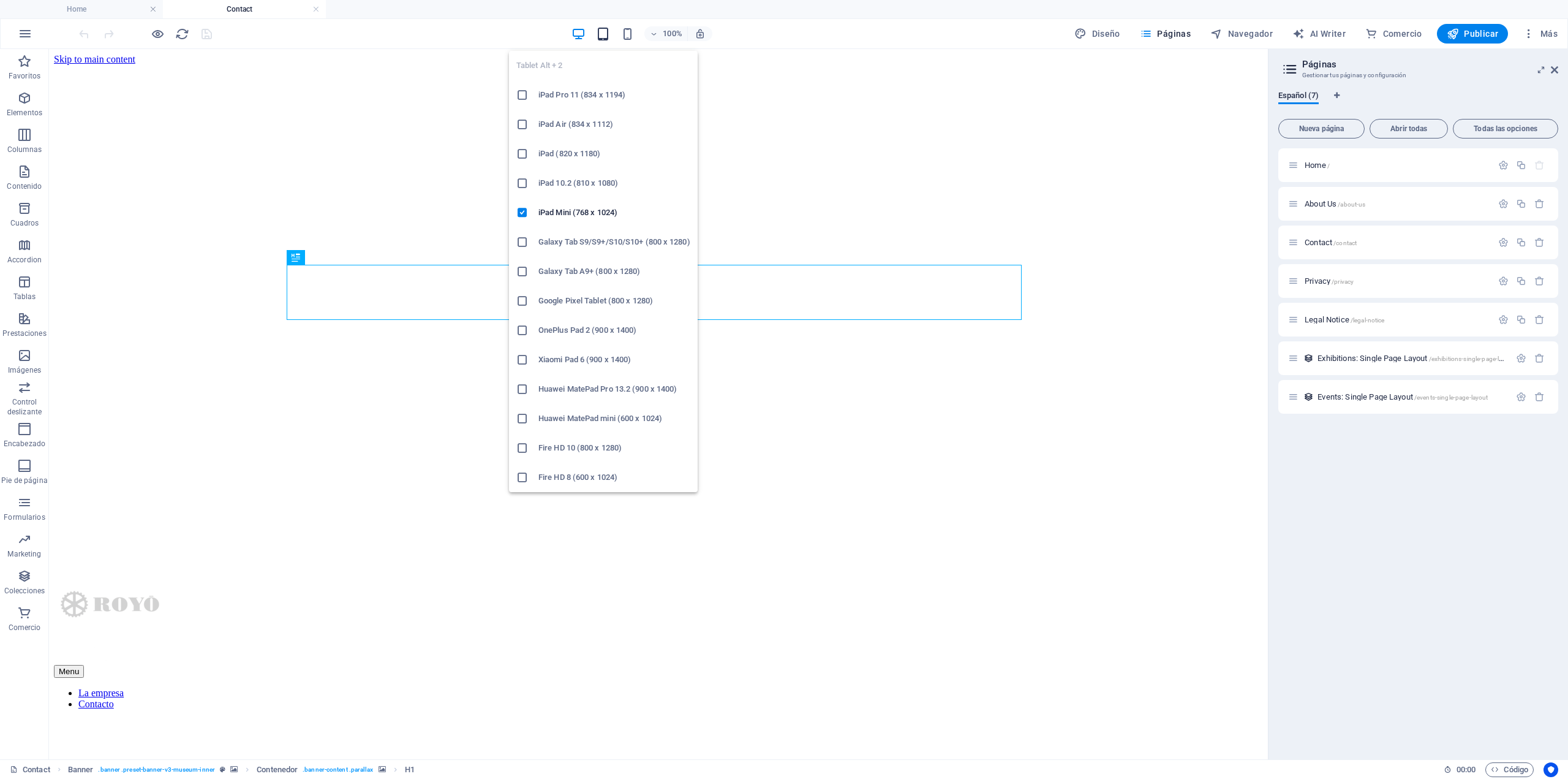
click at [610, 36] on icon "button" at bounding box center [603, 34] width 14 height 14
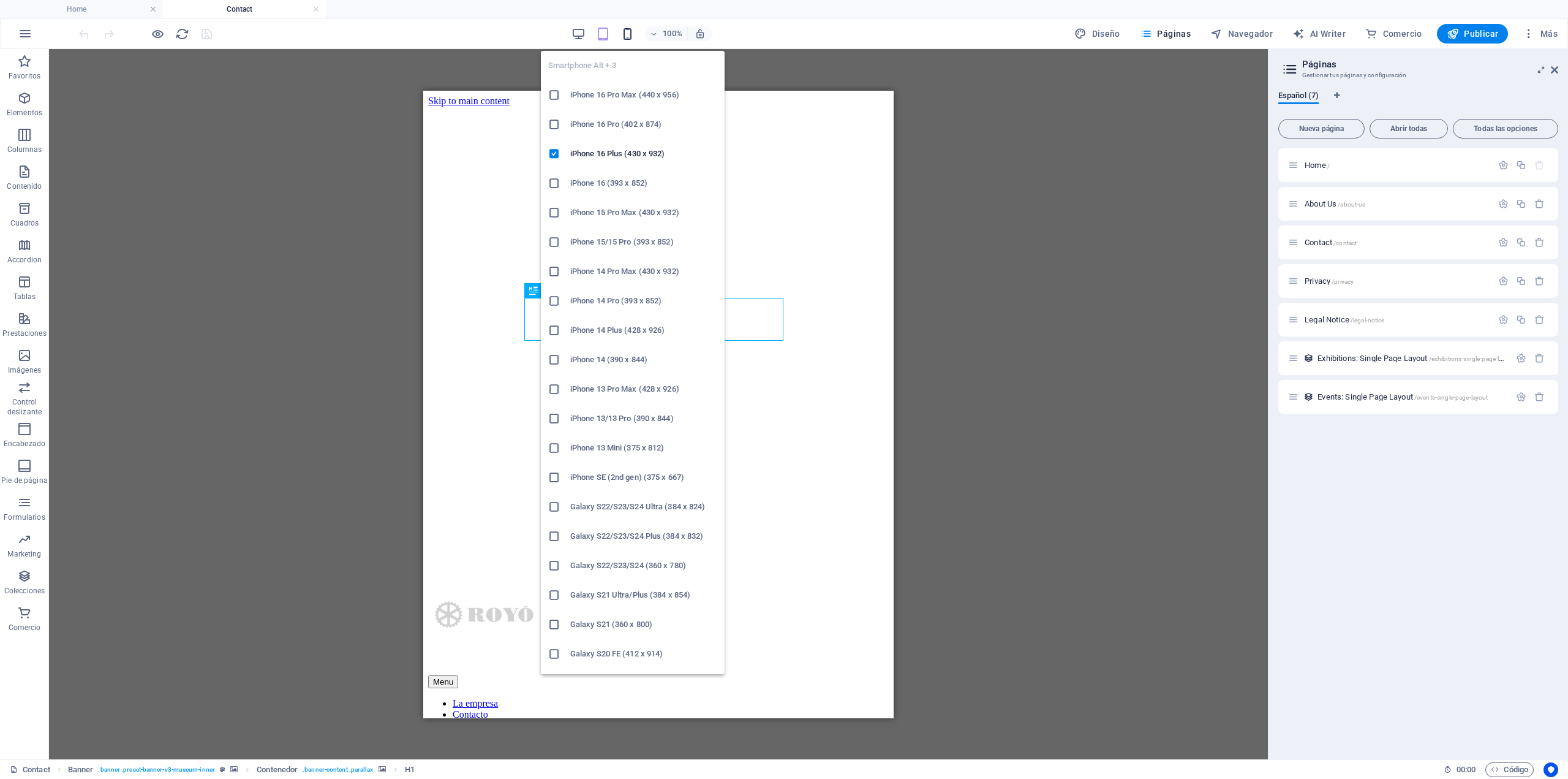
click at [628, 30] on icon "button" at bounding box center [628, 34] width 14 height 14
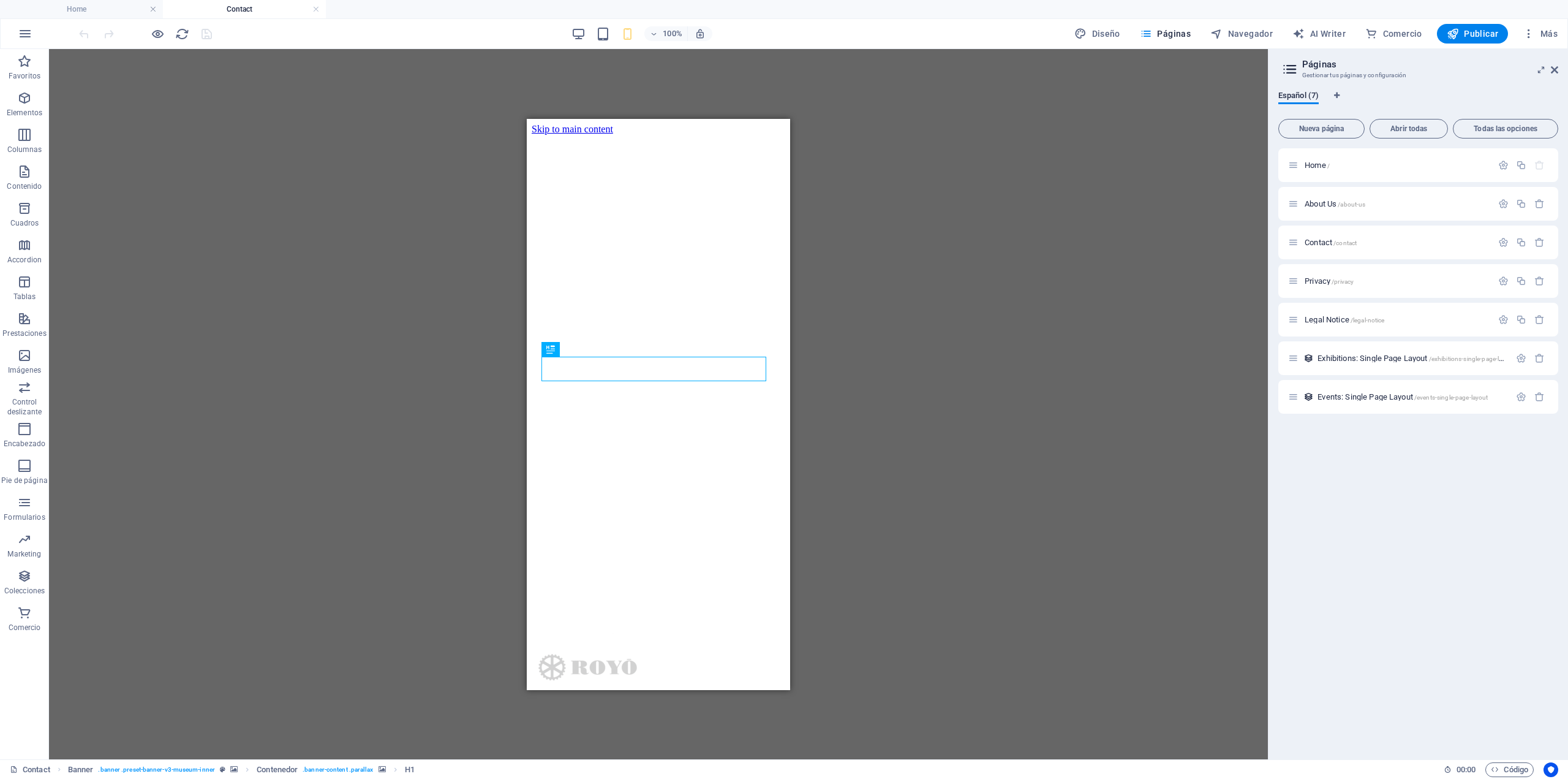
click at [1104, 268] on div "Arrastra aquí para reemplazar el contenido existente. Si quieres crear un eleme…" at bounding box center [658, 404] width 1219 height 711
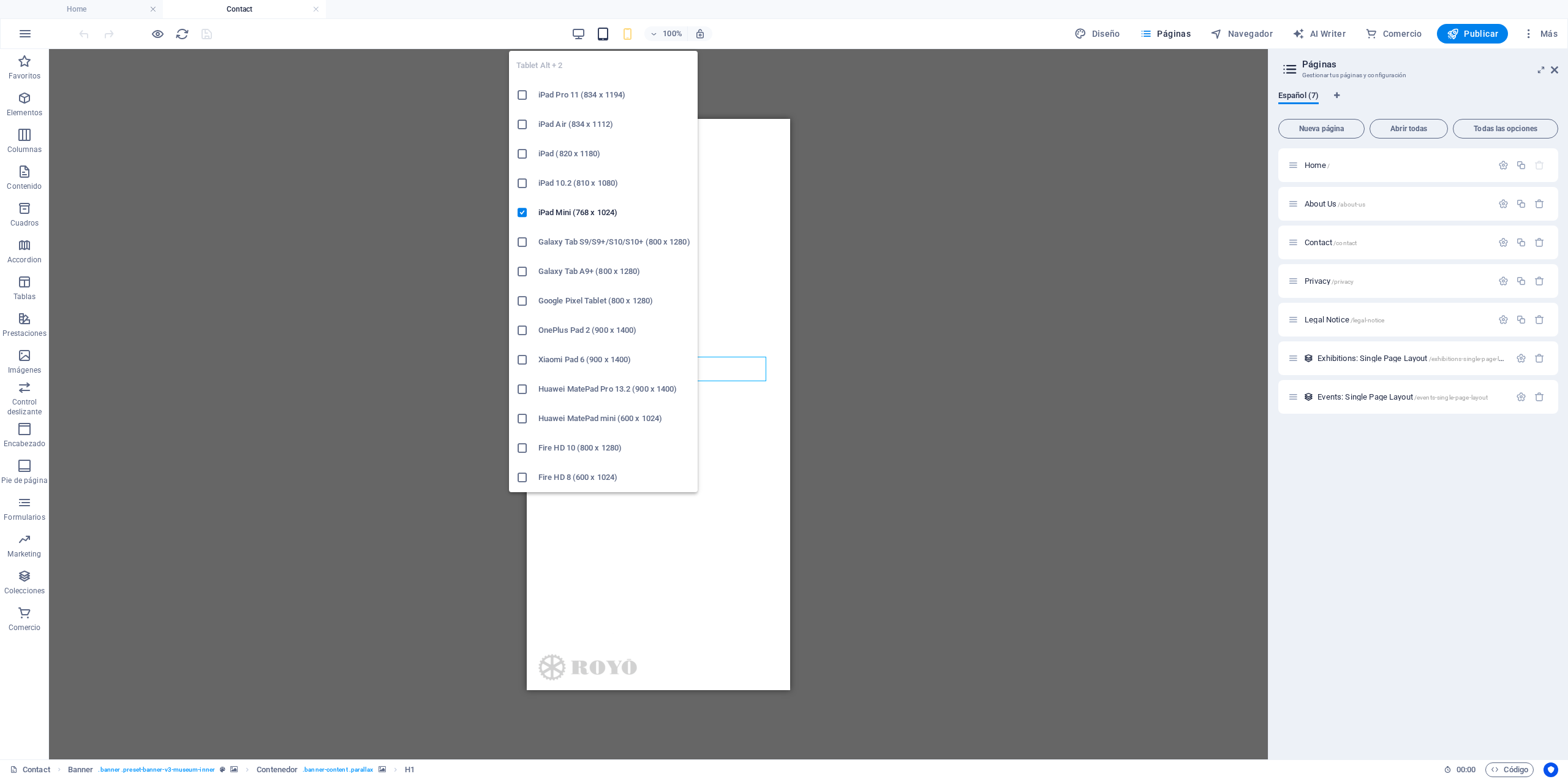
click at [610, 33] on icon "button" at bounding box center [603, 34] width 14 height 14
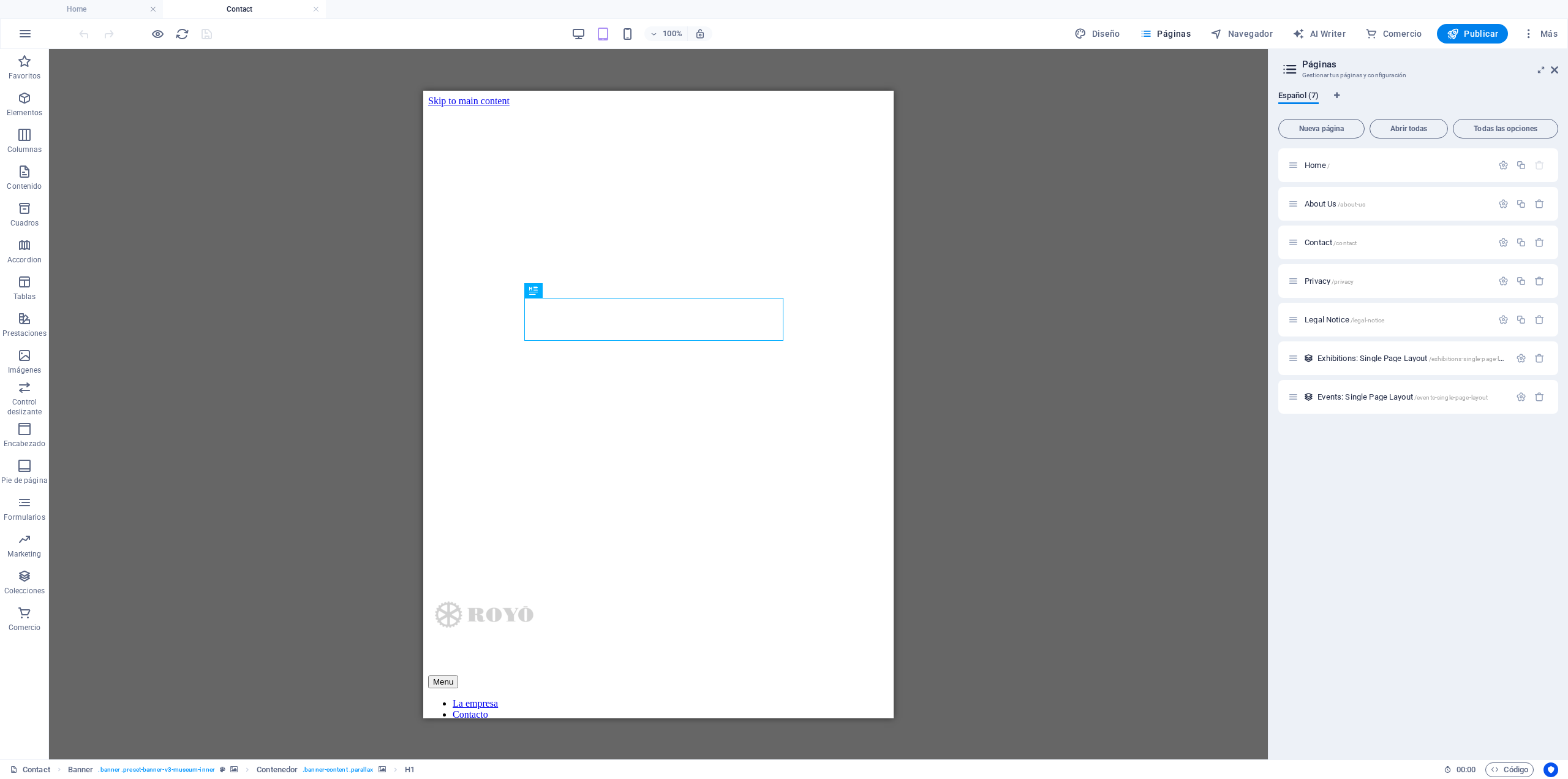
click at [234, 193] on div "Arrastra aquí para reemplazar el contenido existente. Si quieres crear un eleme…" at bounding box center [658, 404] width 1219 height 711
